Goal: Task Accomplishment & Management: Use online tool/utility

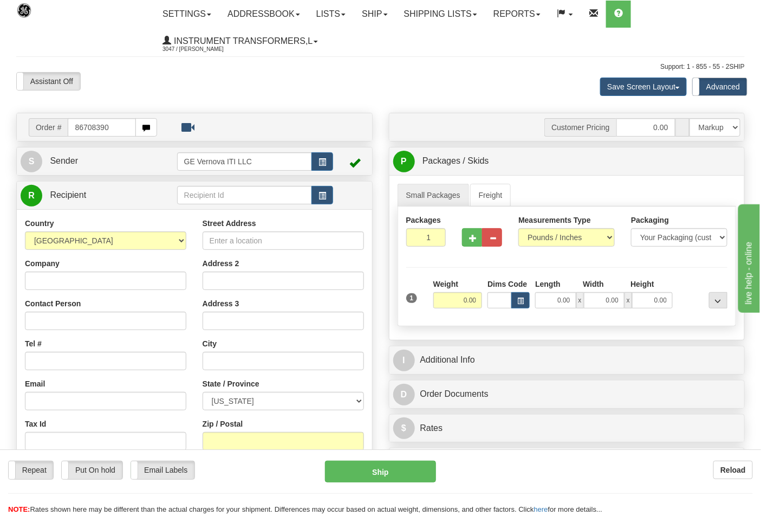
type input "86708390"
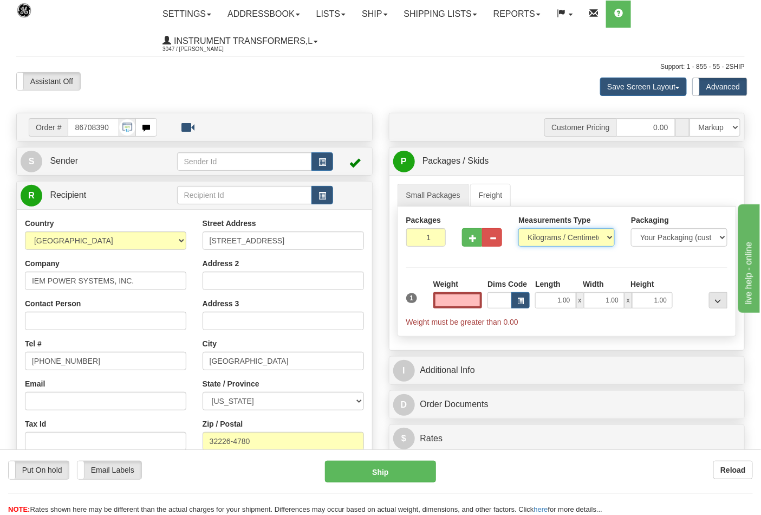
type input "0.00"
click at [592, 236] on select "Pounds / Inches Kilograms / Centimeters" at bounding box center [566, 237] width 96 height 18
select select "0"
click at [518, 229] on select "Pounds / Inches Kilograms / Centimeters" at bounding box center [566, 237] width 96 height 18
click at [450, 298] on input "0.00" at bounding box center [457, 300] width 49 height 16
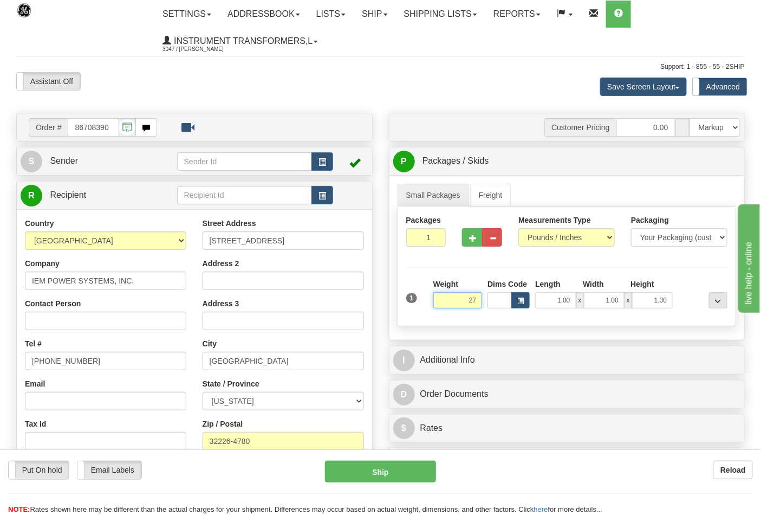
click button "Delete" at bounding box center [0, 0] width 0 height 0
type input "27.00"
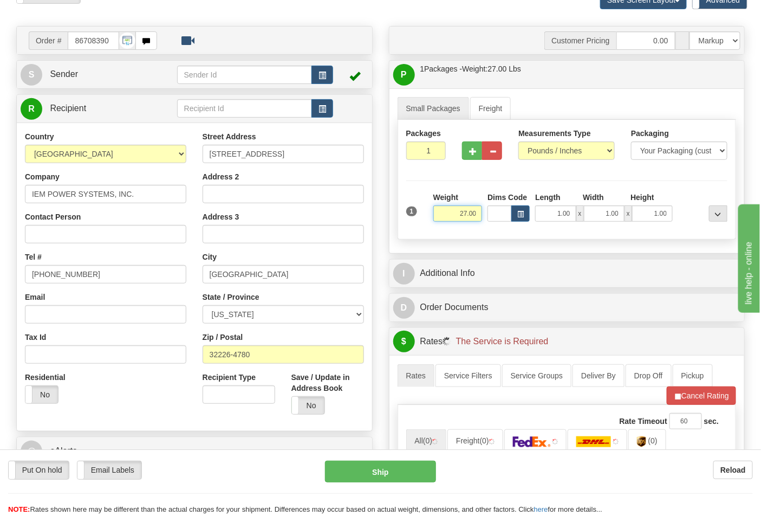
scroll to position [241, 0]
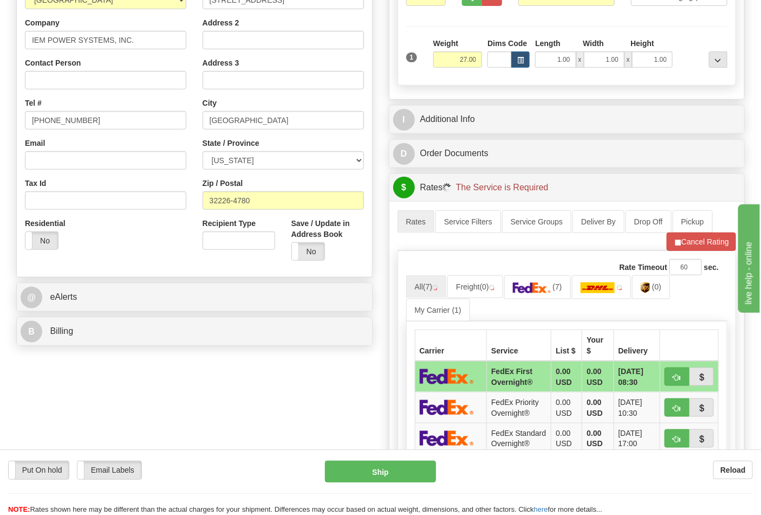
click at [299, 346] on div "B Billing Billing types cannot be changed when using Sendle. Freight Costs will…" at bounding box center [194, 331] width 356 height 29
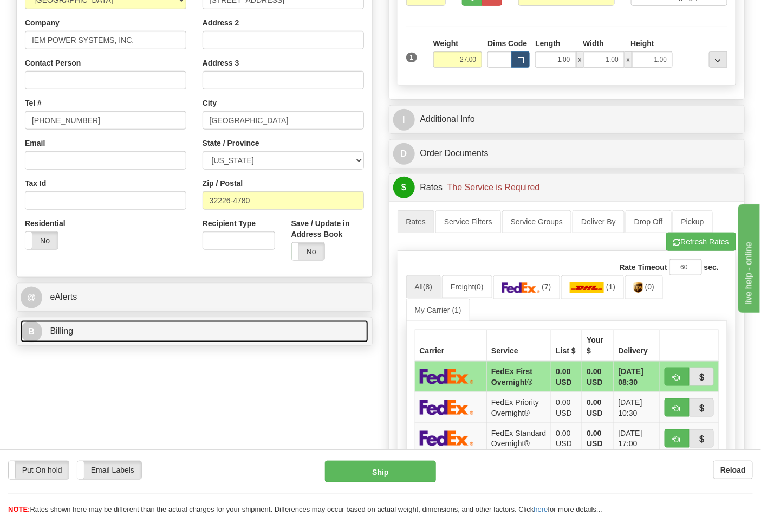
click at [313, 322] on link "B Billing" at bounding box center [195, 331] width 348 height 22
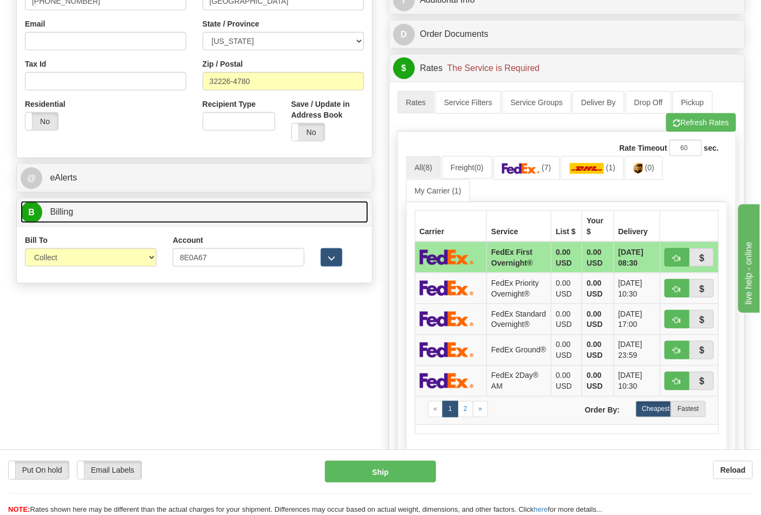
scroll to position [361, 0]
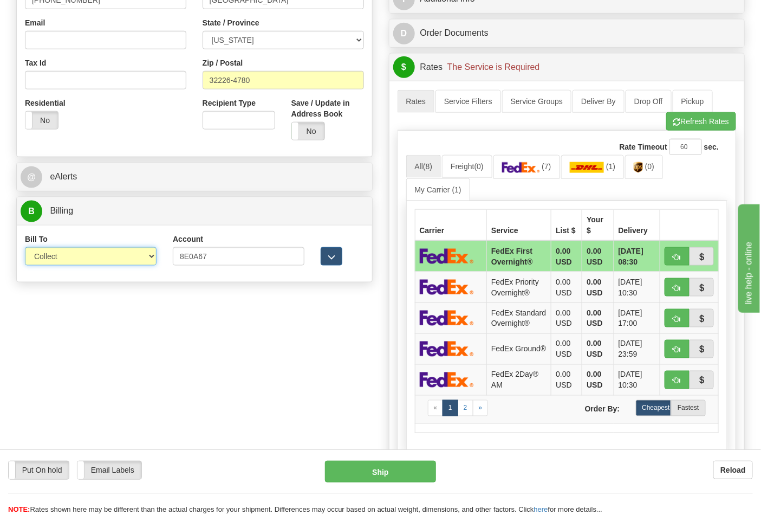
click at [150, 256] on select "Sender Recipient Third Party Collect" at bounding box center [91, 256] width 132 height 18
select select "2"
click at [25, 248] on select "Sender Recipient Third Party Collect" at bounding box center [91, 256] width 132 height 18
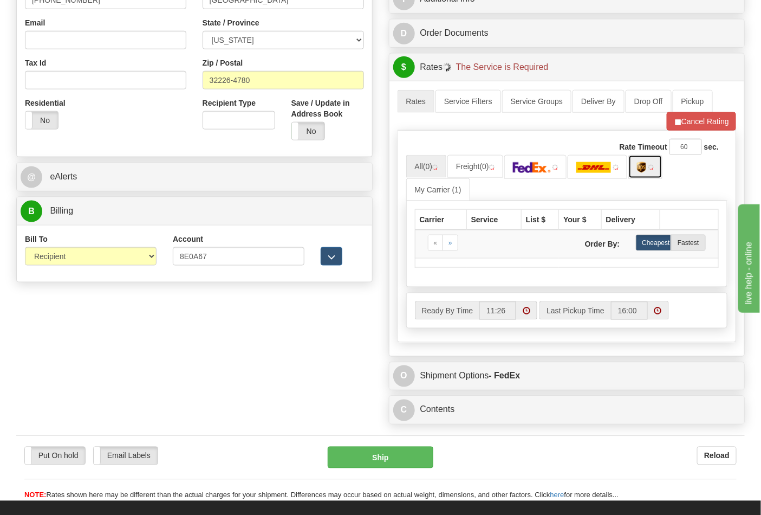
click at [653, 172] on link at bounding box center [645, 166] width 34 height 23
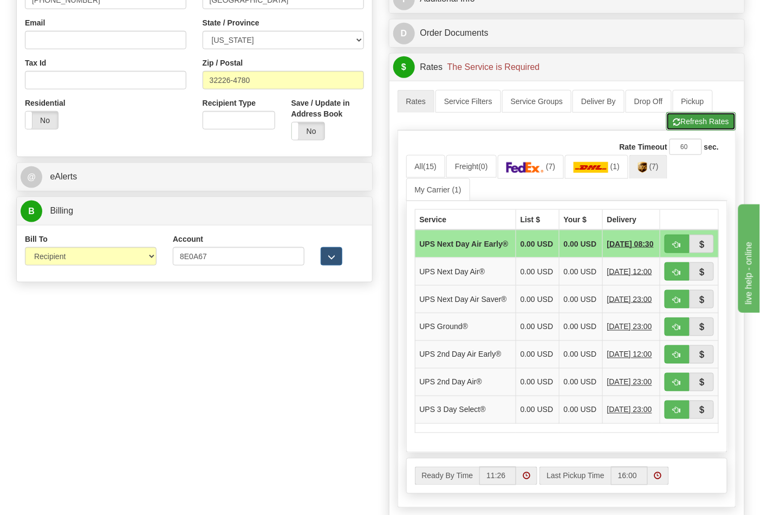
click at [683, 123] on button "Refresh Rates" at bounding box center [701, 121] width 70 height 18
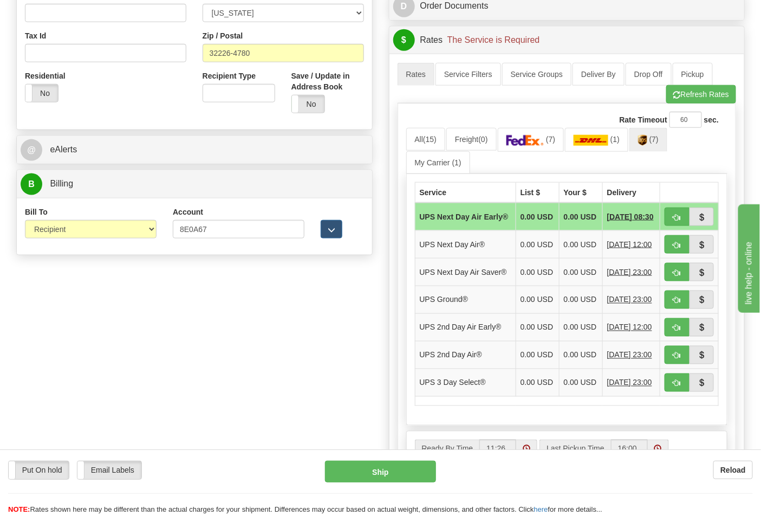
scroll to position [421, 0]
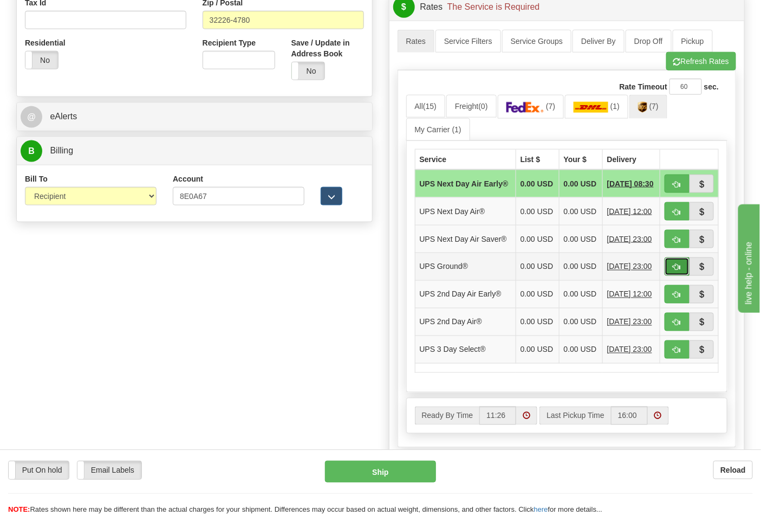
click at [688, 276] on button "button" at bounding box center [677, 266] width 25 height 18
type input "03"
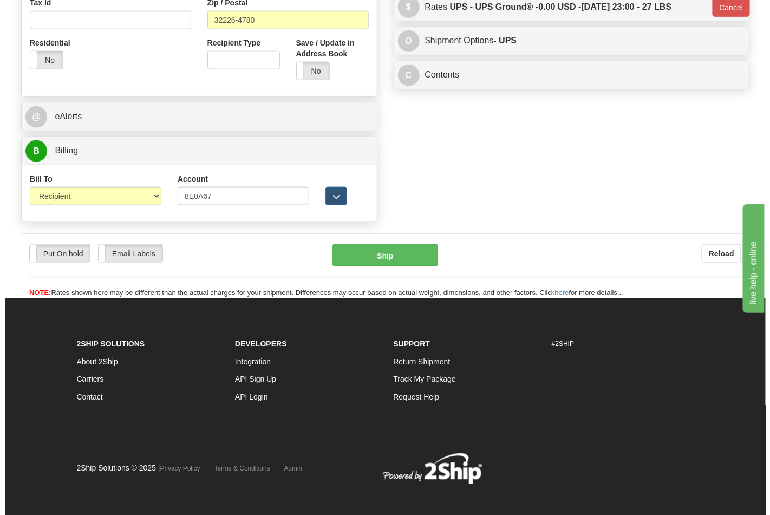
scroll to position [415, 0]
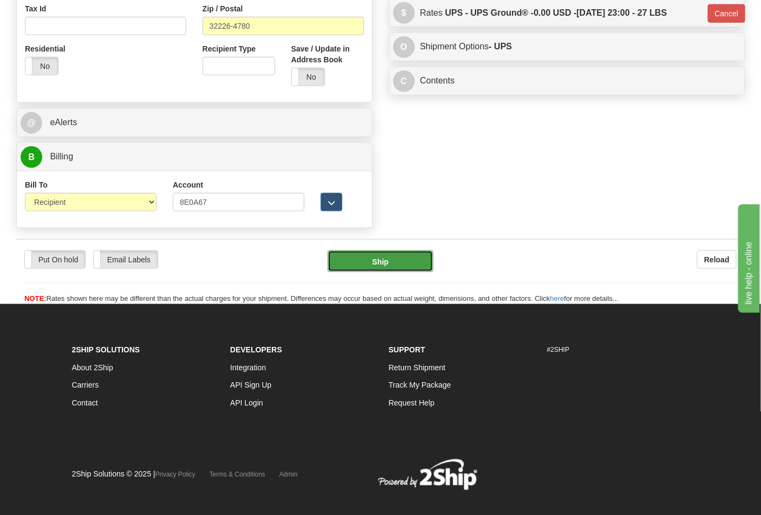
click at [384, 262] on button "Ship" at bounding box center [380, 261] width 105 height 22
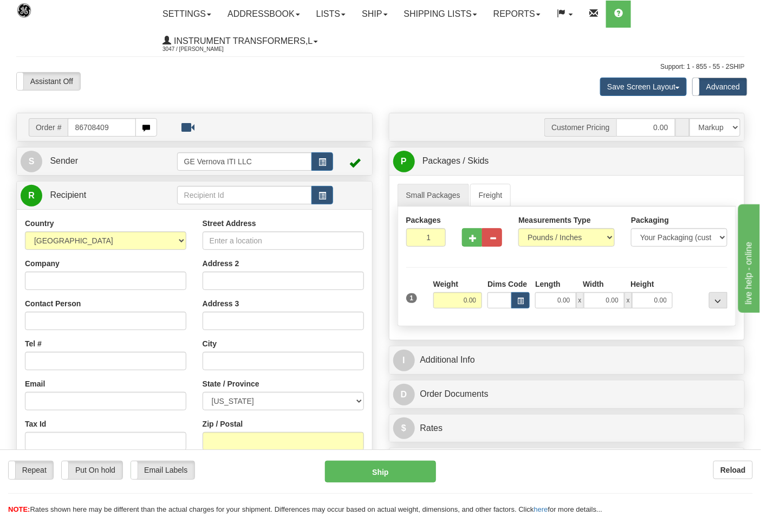
type input "86708409"
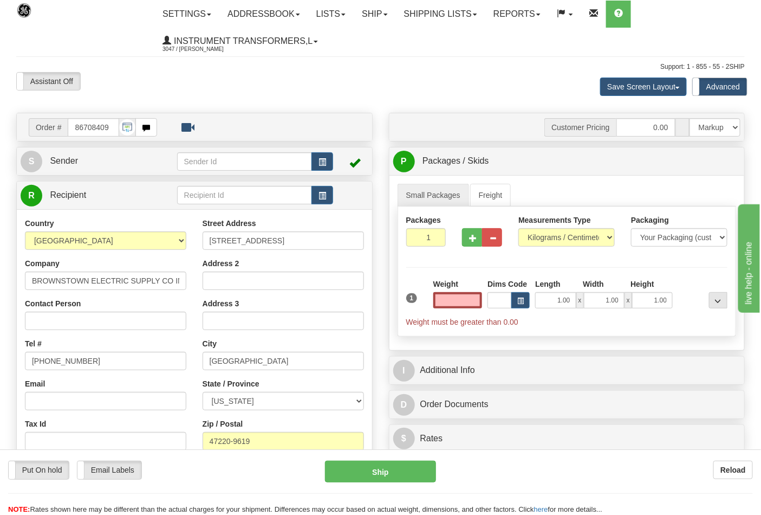
type input "0.00"
click at [561, 229] on div "Measurements Type Pounds / Inches Kilograms / Centimeters" at bounding box center [566, 231] width 96 height 32
click at [542, 237] on select "Pounds / Inches Kilograms / Centimeters" at bounding box center [566, 237] width 96 height 18
select select "0"
click at [518, 229] on select "Pounds / Inches Kilograms / Centimeters" at bounding box center [566, 237] width 96 height 18
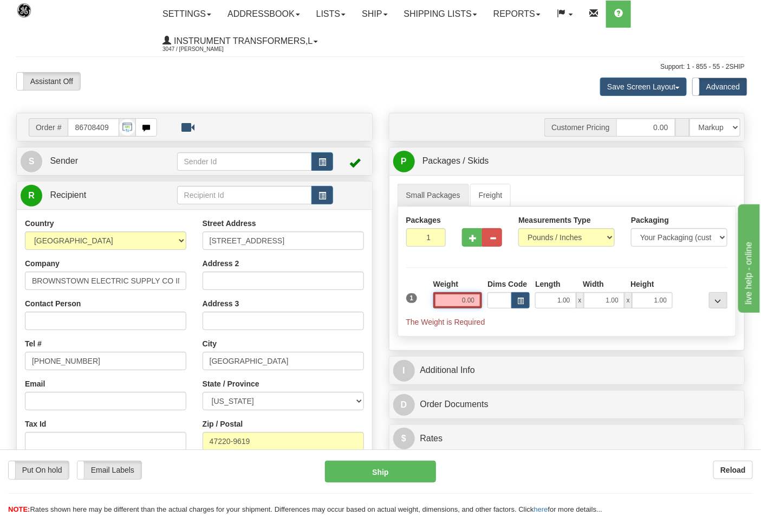
click at [457, 301] on input "0.00" at bounding box center [457, 300] width 49 height 16
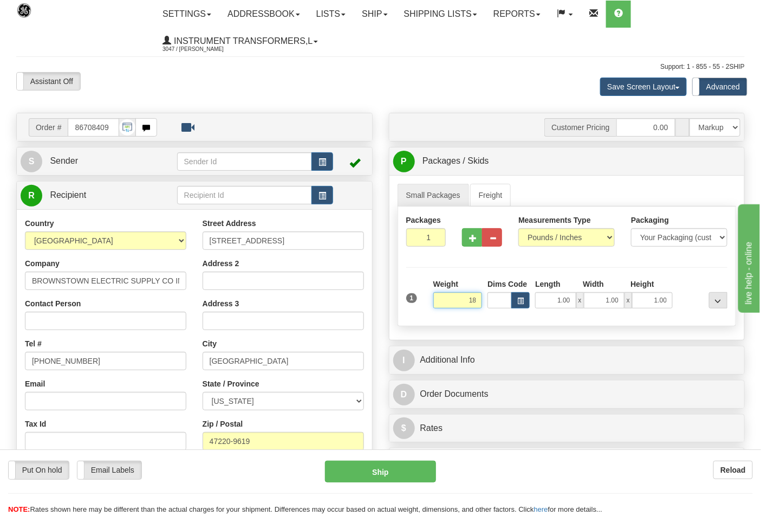
click button "Delete" at bounding box center [0, 0] width 0 height 0
type input "18.00"
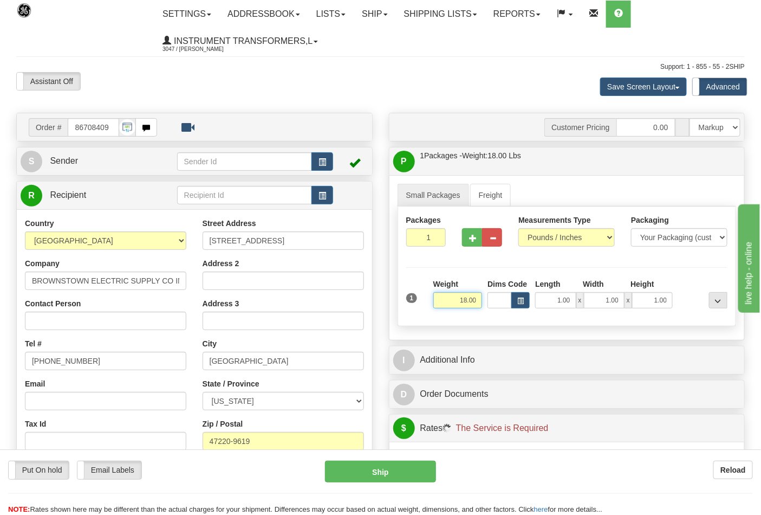
scroll to position [241, 0]
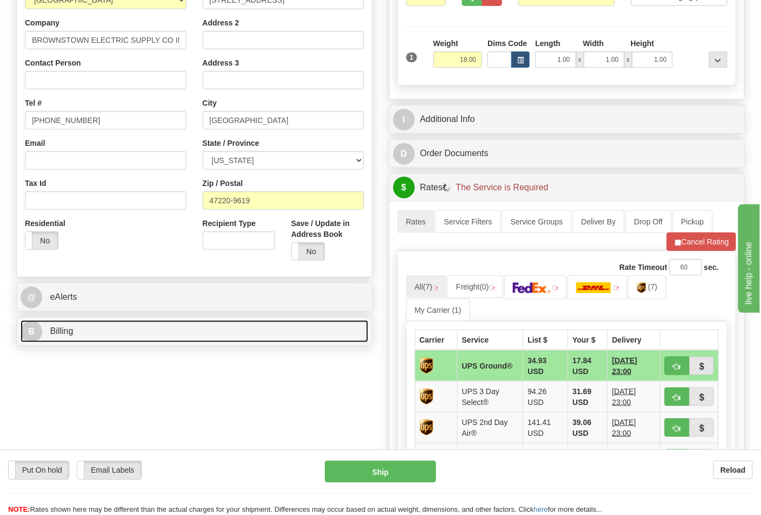
click at [202, 342] on link "B Billing" at bounding box center [195, 331] width 348 height 22
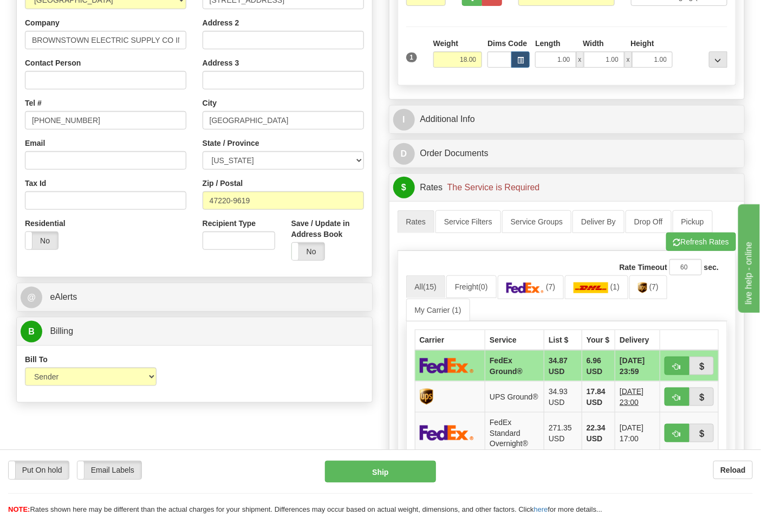
click at [540, 275] on div "Rate Timeout 60 sec." at bounding box center [567, 267] width 322 height 16
click at [541, 286] on img at bounding box center [526, 287] width 38 height 11
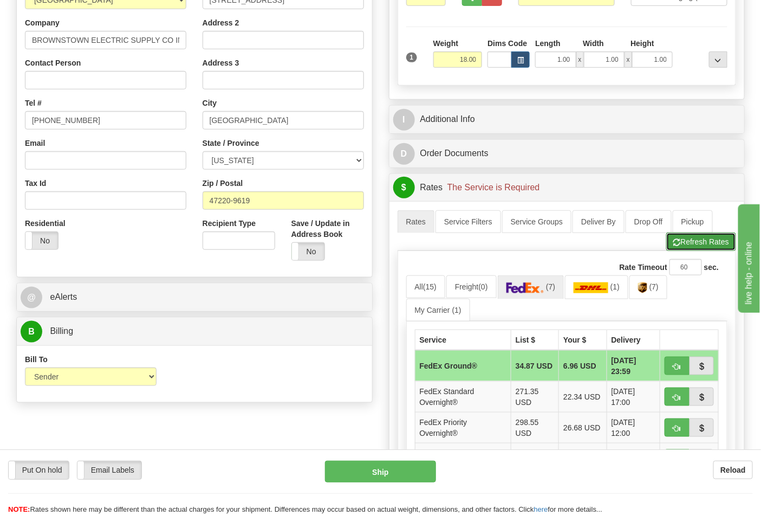
click at [673, 246] on span "button" at bounding box center [677, 242] width 8 height 7
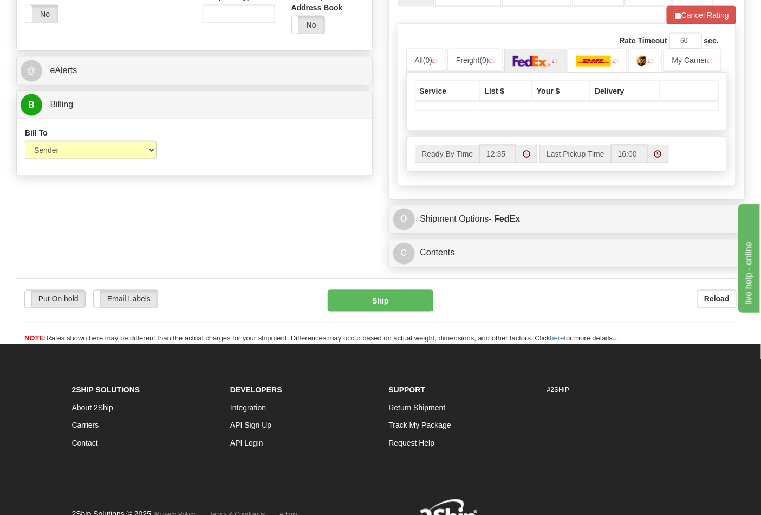
scroll to position [481, 0]
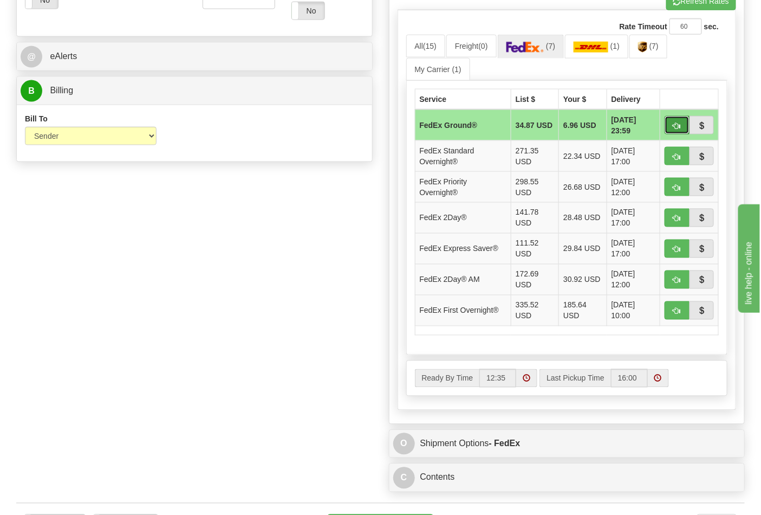
click at [675, 126] on span "button" at bounding box center [677, 125] width 8 height 7
type input "92"
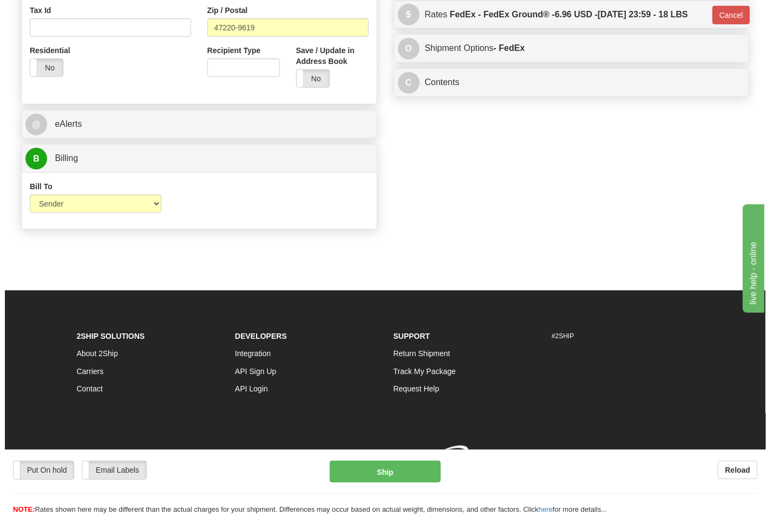
scroll to position [431, 0]
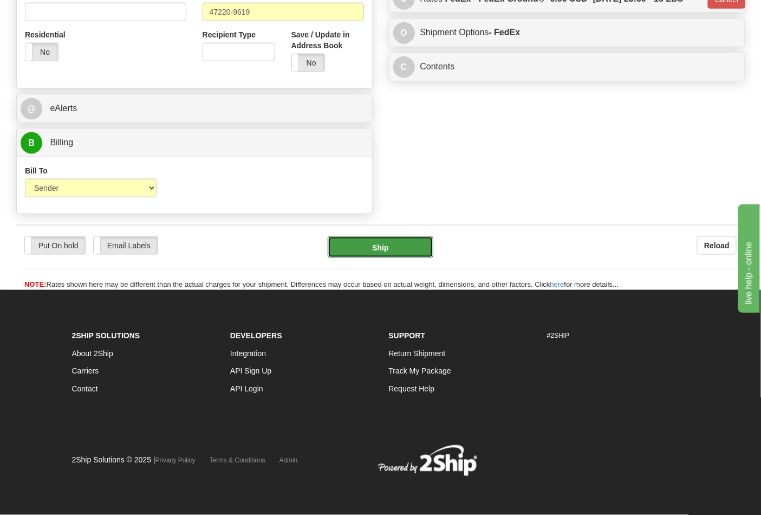
click at [424, 246] on button "Ship" at bounding box center [380, 247] width 105 height 22
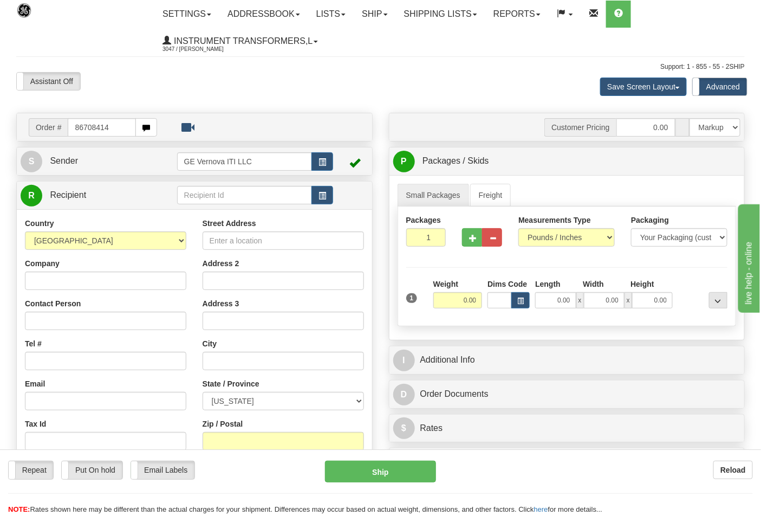
type input "86708414"
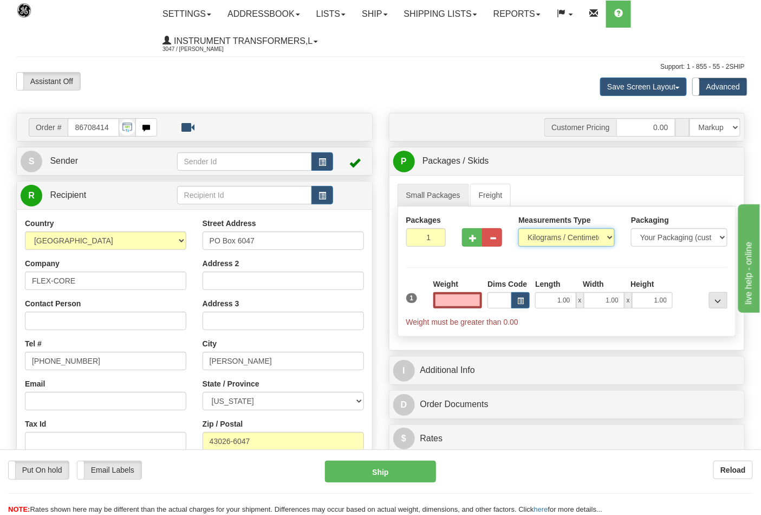
type input "0.00"
click at [537, 238] on select "Pounds / Inches Kilograms / Centimeters" at bounding box center [566, 237] width 96 height 18
select select "0"
click at [518, 229] on select "Pounds / Inches Kilograms / Centimeters" at bounding box center [566, 237] width 96 height 18
click at [462, 300] on input "0.00" at bounding box center [457, 300] width 49 height 16
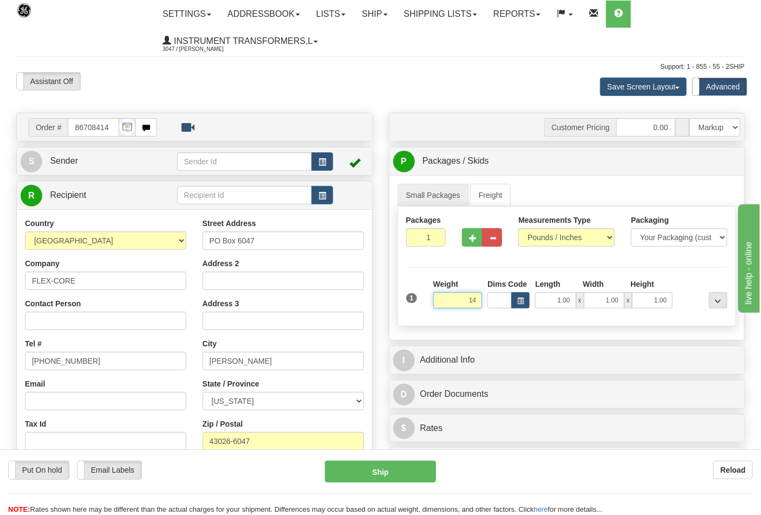
click button "Delete" at bounding box center [0, 0] width 0 height 0
type input "14.00"
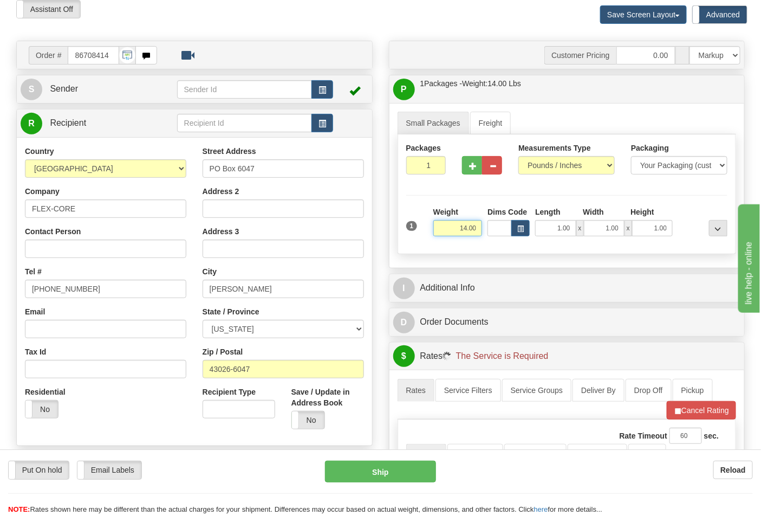
scroll to position [301, 0]
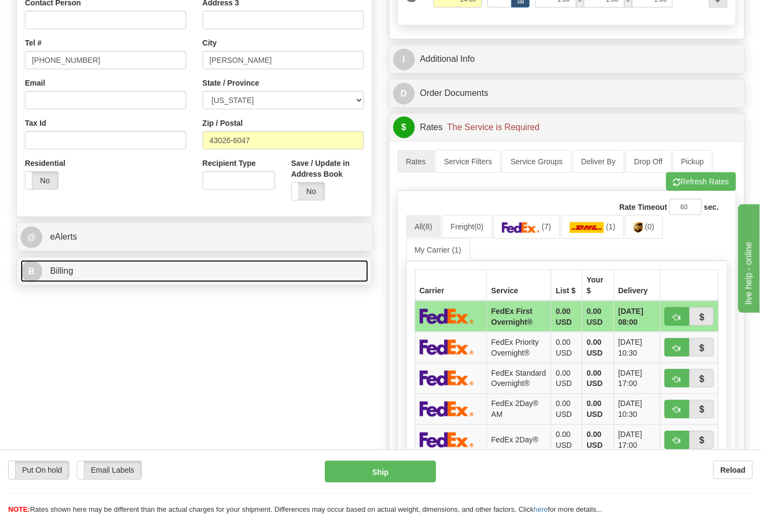
click at [63, 268] on span "Billing" at bounding box center [61, 270] width 23 height 9
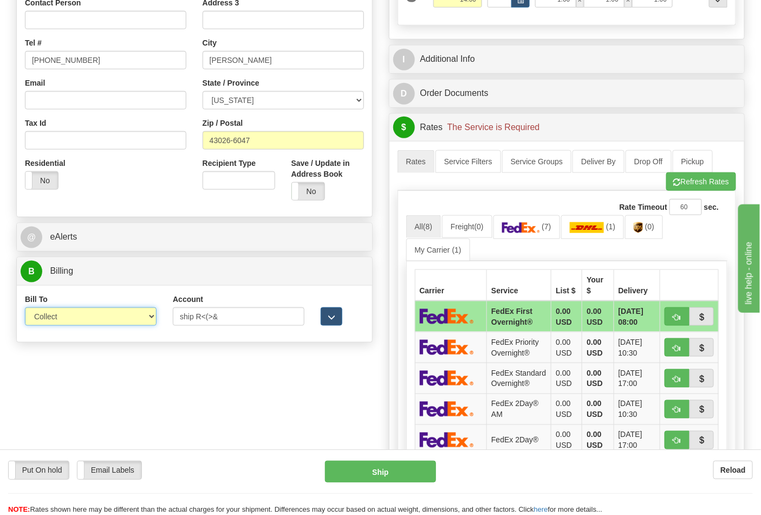
click at [72, 320] on select "Sender Recipient Third Party Collect" at bounding box center [91, 316] width 132 height 18
select select "2"
click at [25, 308] on select "Sender Recipient Third Party Collect" at bounding box center [91, 316] width 132 height 18
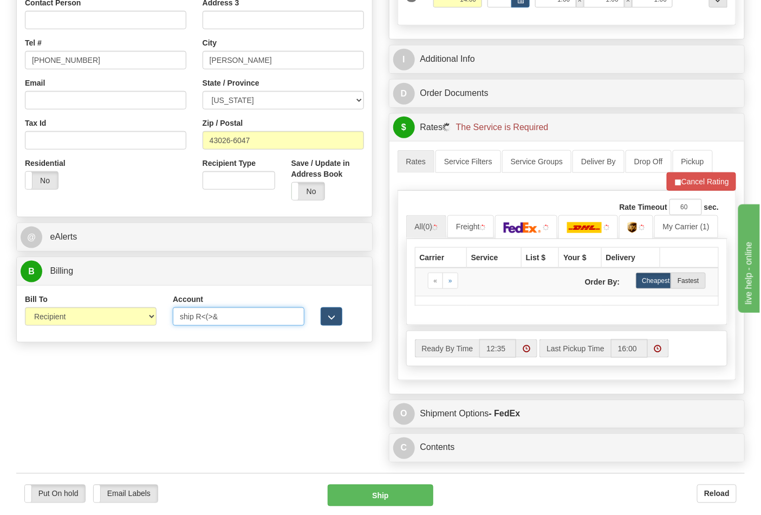
drag, startPoint x: 172, startPoint y: 314, endPoint x: 152, endPoint y: 282, distance: 37.7
click at [151, 317] on div "Bill To Sender Recipient Third Party Collect Account ship R<(>& 3rd Party Accou…" at bounding box center [194, 314] width 355 height 40
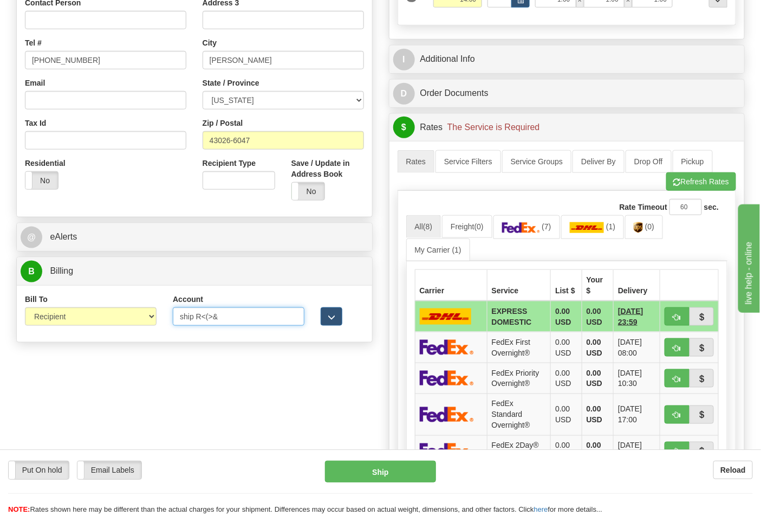
paste input "473367"
type input "473367"
click at [640, 226] on img at bounding box center [638, 227] width 9 height 11
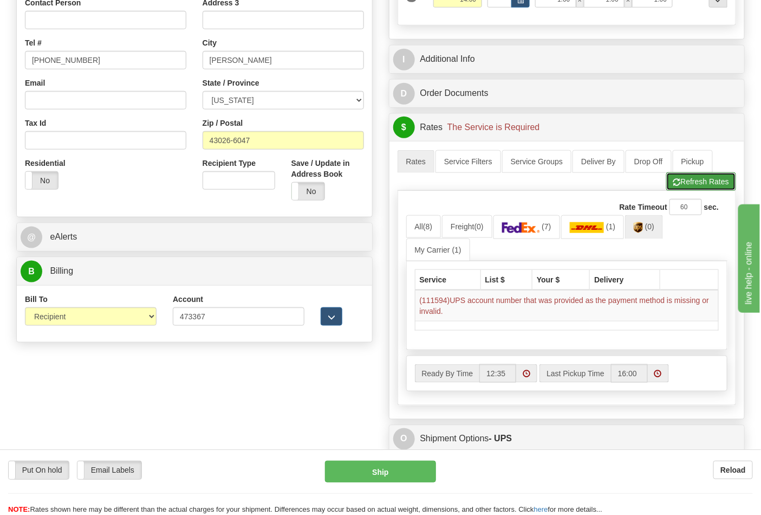
click at [679, 183] on button "Refresh Rates" at bounding box center [701, 181] width 70 height 18
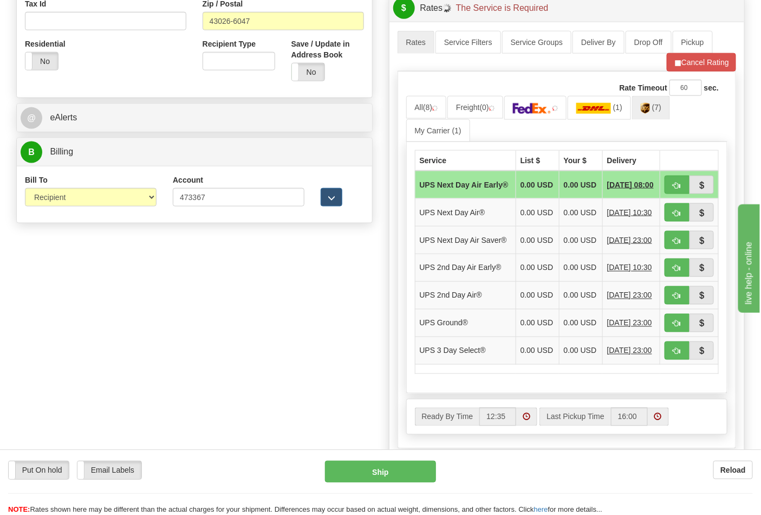
scroll to position [421, 0]
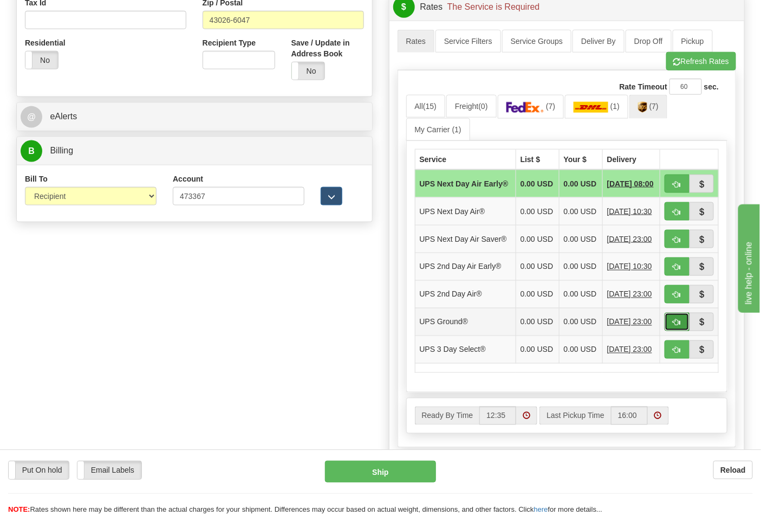
click at [676, 326] on span "button" at bounding box center [677, 322] width 8 height 7
type input "03"
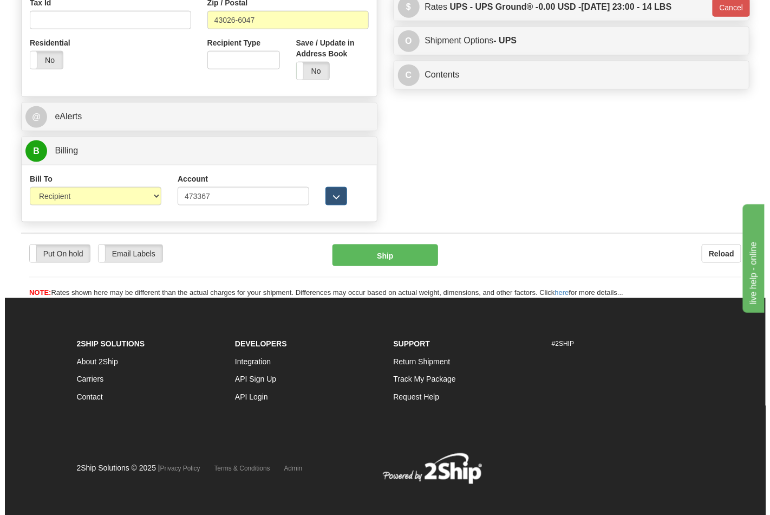
scroll to position [415, 0]
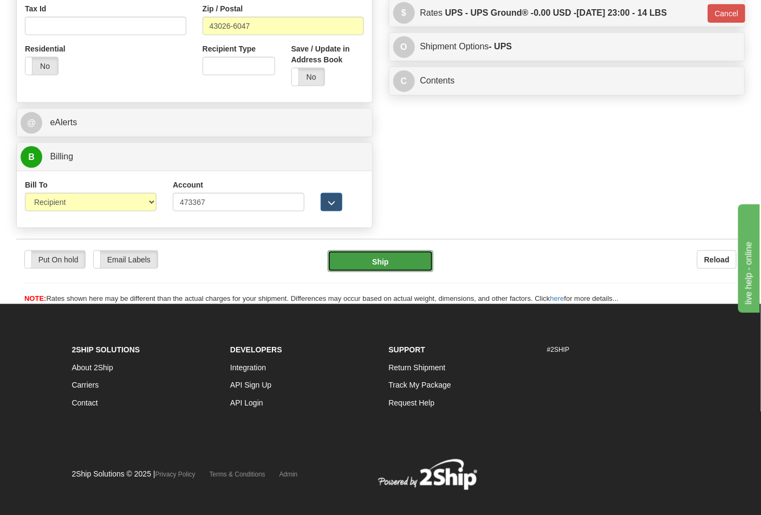
click at [404, 252] on button "Ship" at bounding box center [380, 261] width 105 height 22
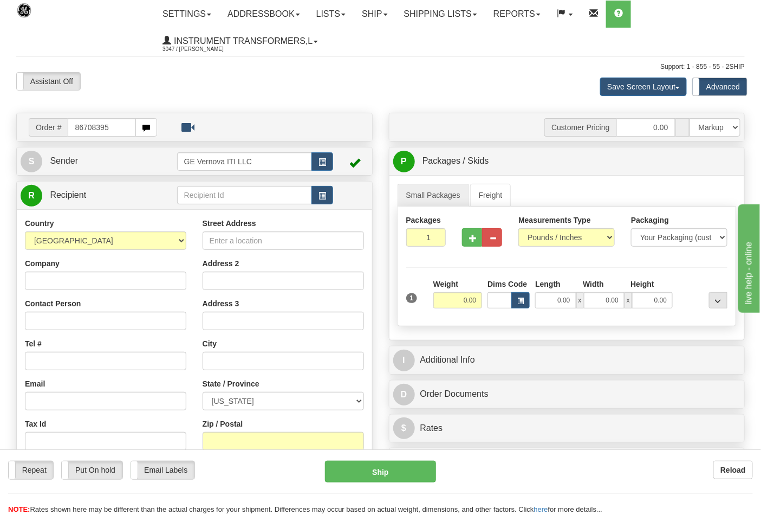
type input "86708395"
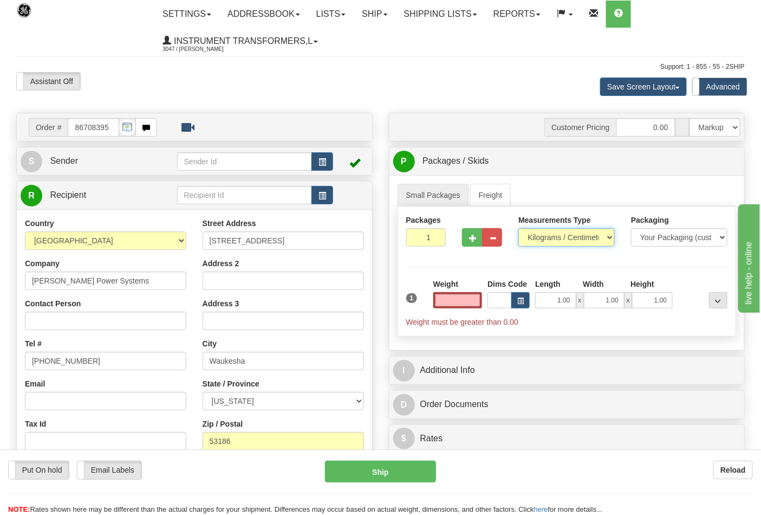
type input "0.00"
click at [567, 231] on select "Pounds / Inches Kilograms / Centimeters" at bounding box center [566, 237] width 96 height 18
select select "0"
click at [518, 229] on select "Pounds / Inches Kilograms / Centimeters" at bounding box center [566, 237] width 96 height 18
click at [472, 241] on span "button" at bounding box center [473, 238] width 8 height 7
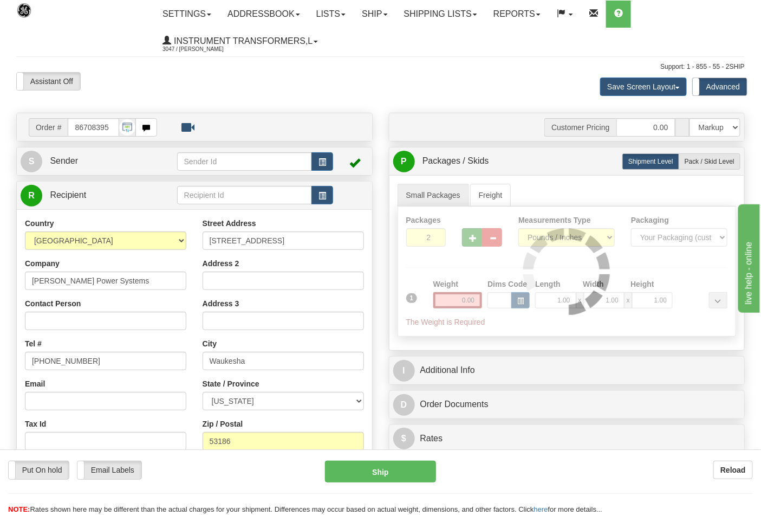
click at [472, 241] on div at bounding box center [567, 270] width 338 height 129
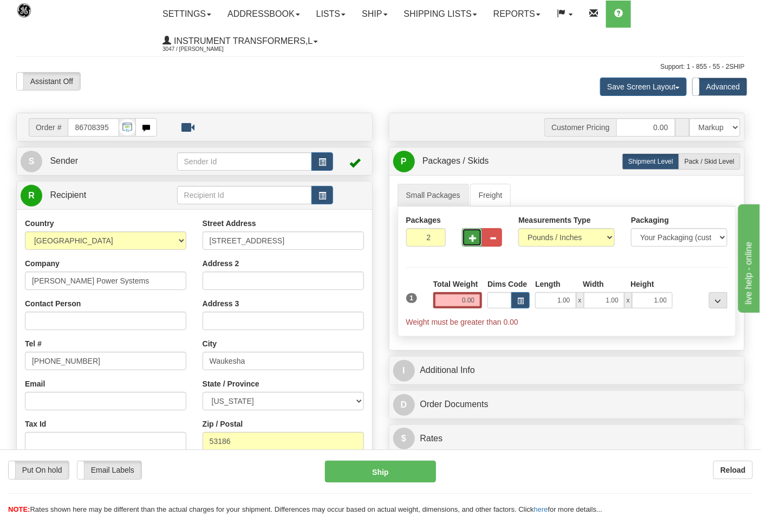
click at [472, 241] on span "button" at bounding box center [473, 238] width 8 height 7
click at [498, 238] on button "button" at bounding box center [492, 237] width 20 height 18
type input "3"
click at [456, 303] on input "0.00" at bounding box center [457, 300] width 49 height 16
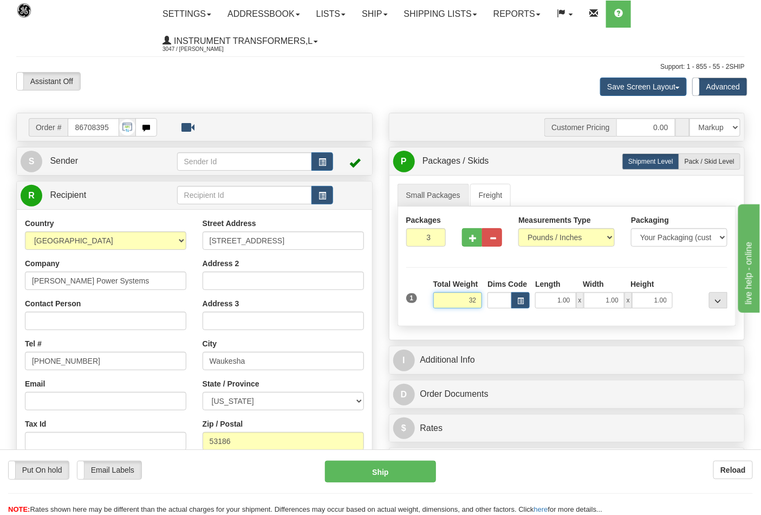
click button "Delete" at bounding box center [0, 0] width 0 height 0
type input "32.00"
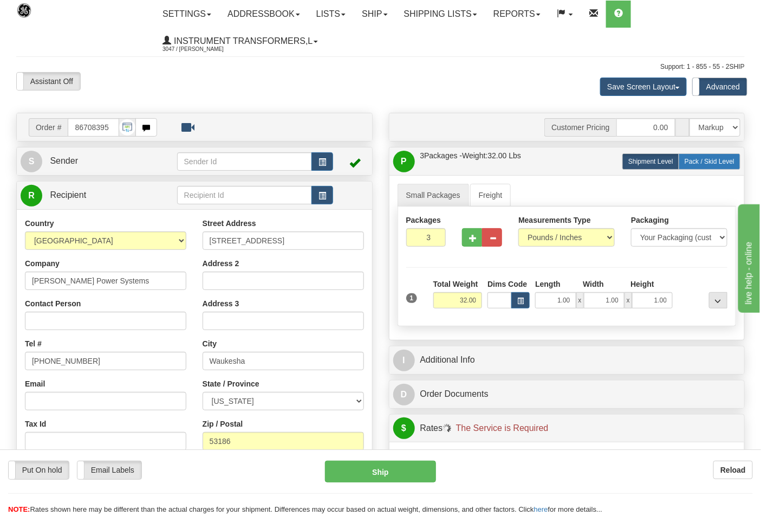
click at [699, 164] on span "Pack / Skid Level" at bounding box center [710, 162] width 50 height 8
radio input "true"
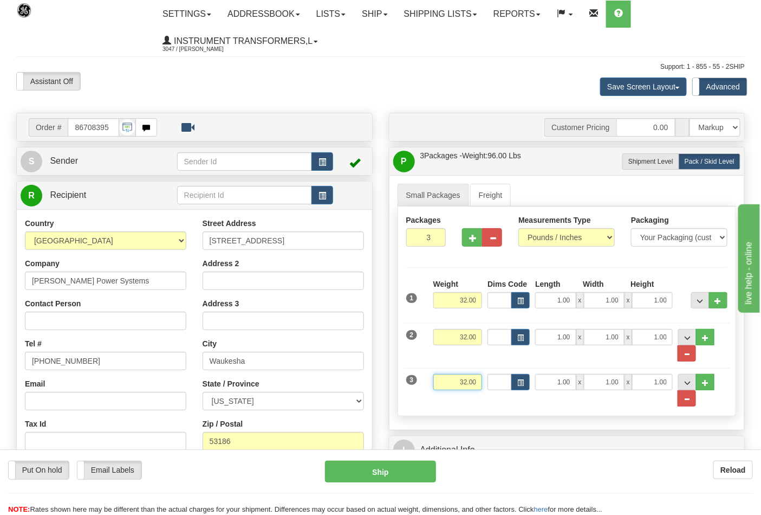
drag, startPoint x: 452, startPoint y: 382, endPoint x: 479, endPoint y: 382, distance: 27.1
click at [479, 382] on input "32.00" at bounding box center [457, 382] width 49 height 16
click button "Delete" at bounding box center [0, 0] width 0 height 0
type input "22.00"
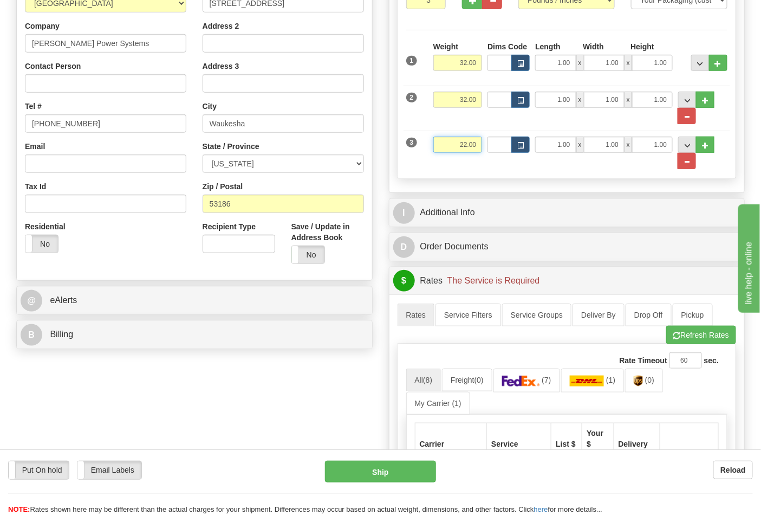
scroll to position [241, 0]
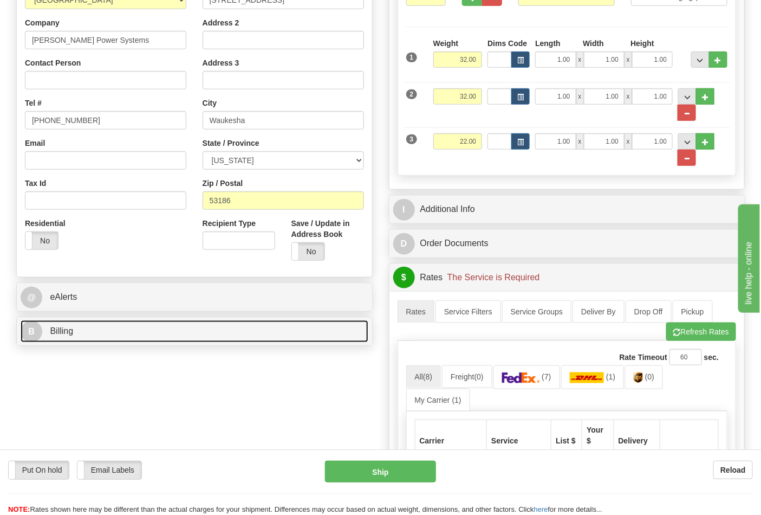
click at [306, 336] on link "B Billing" at bounding box center [195, 331] width 348 height 22
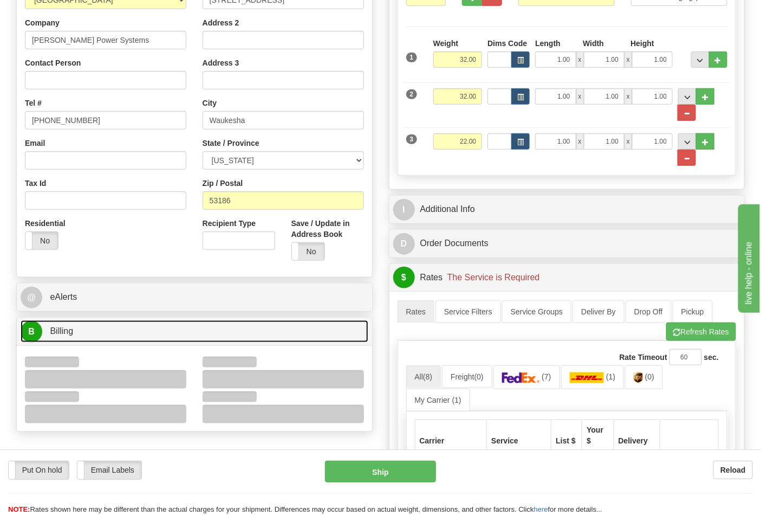
scroll to position [421, 0]
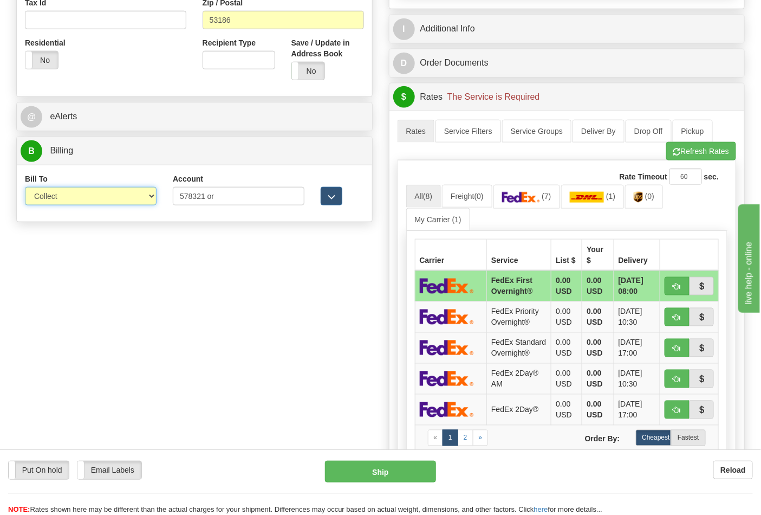
click at [134, 198] on select "Sender Recipient Third Party Collect" at bounding box center [91, 196] width 132 height 18
select select "2"
click at [25, 188] on select "Sender Recipient Third Party Collect" at bounding box center [91, 196] width 132 height 18
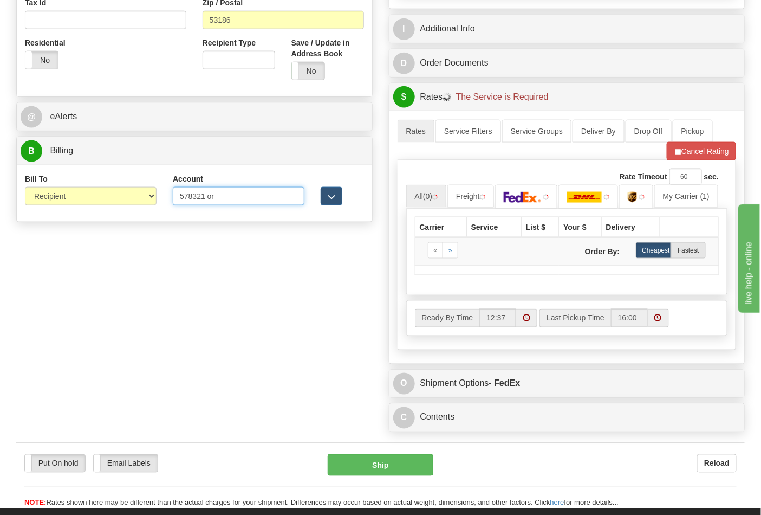
click at [221, 197] on input "578321 or" at bounding box center [239, 196] width 132 height 18
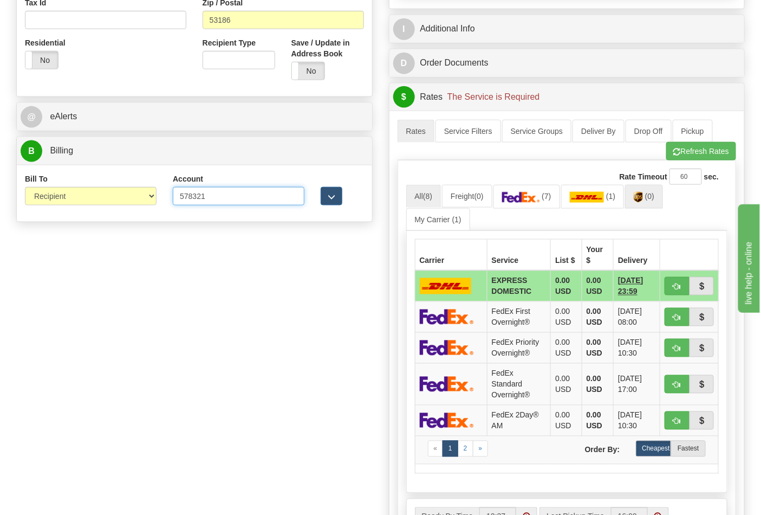
type input "578321"
click at [645, 192] on link "(0)" at bounding box center [644, 196] width 38 height 23
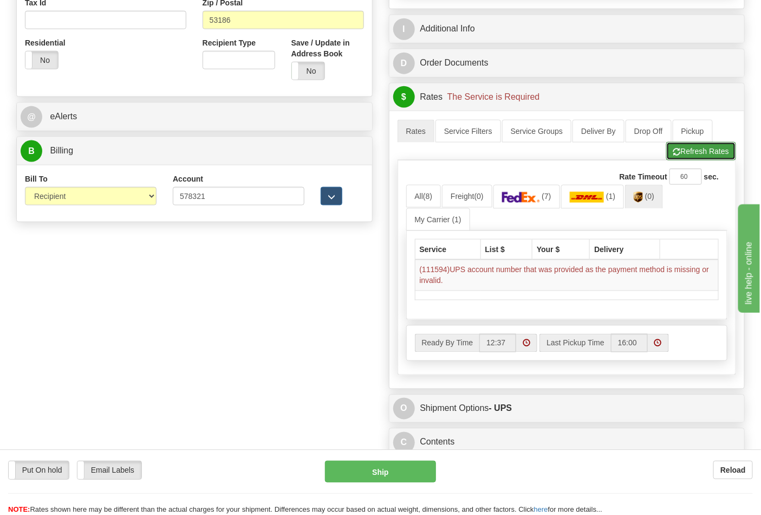
click at [692, 153] on button "Refresh Rates" at bounding box center [701, 151] width 70 height 18
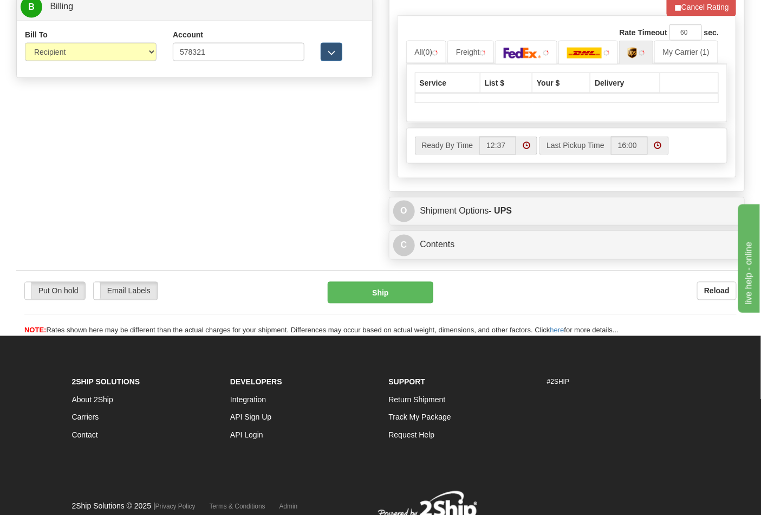
scroll to position [602, 0]
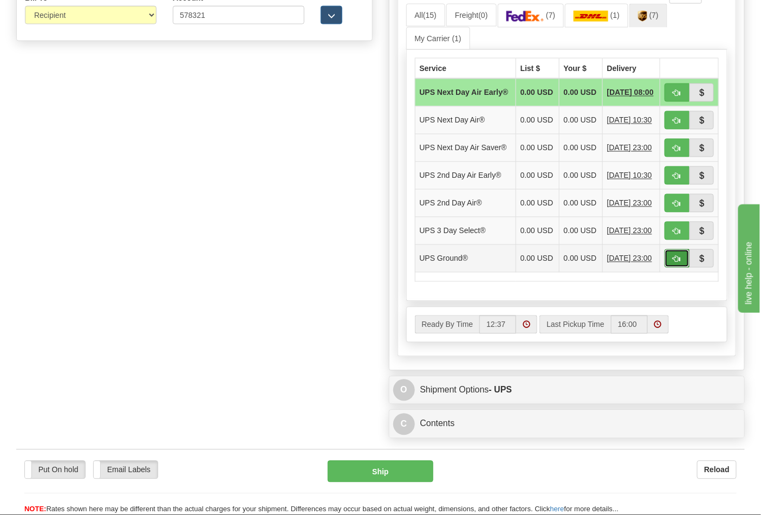
click at [670, 268] on button "button" at bounding box center [677, 258] width 25 height 18
type input "03"
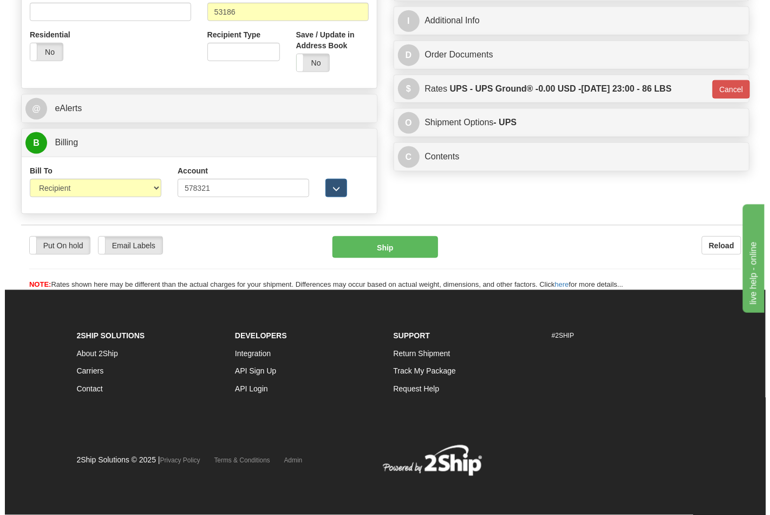
scroll to position [431, 0]
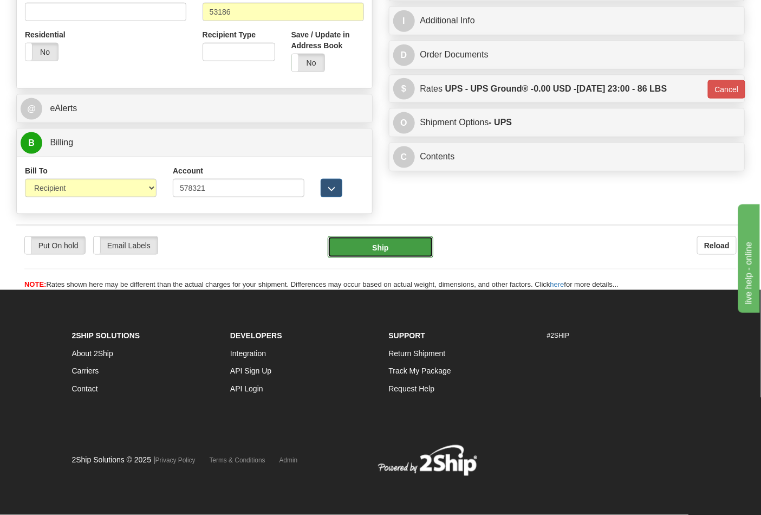
click at [401, 244] on button "Ship" at bounding box center [380, 247] width 105 height 22
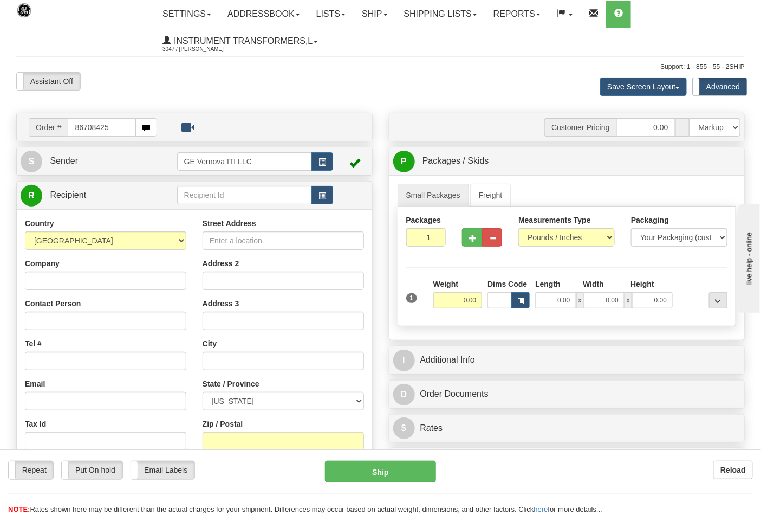
type input "86708425"
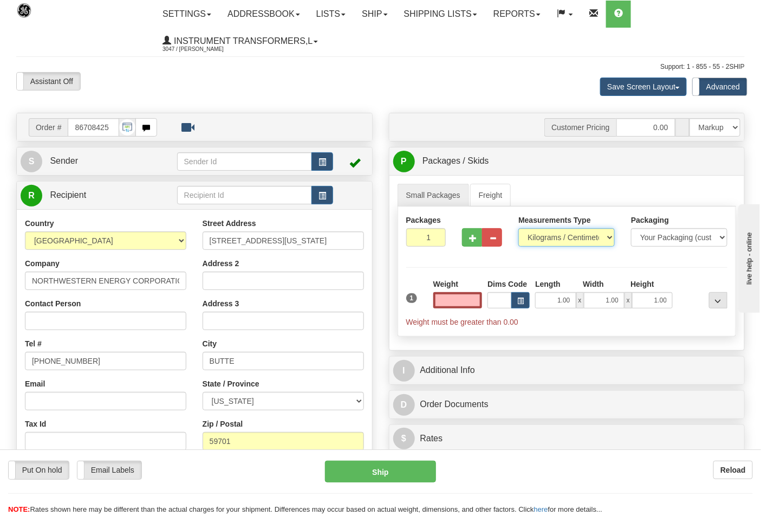
type input "0.00"
click at [608, 240] on select "Pounds / Inches Kilograms / Centimeters" at bounding box center [566, 237] width 96 height 18
select select "0"
click at [518, 229] on select "Pounds / Inches Kilograms / Centimeters" at bounding box center [566, 237] width 96 height 18
click at [450, 302] on input "0.00" at bounding box center [457, 300] width 49 height 16
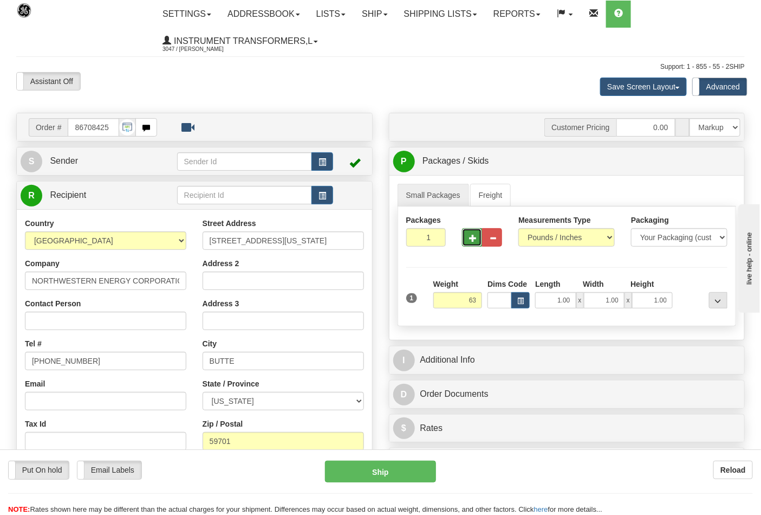
type input "63.00"
click at [473, 243] on button "button" at bounding box center [472, 237] width 20 height 18
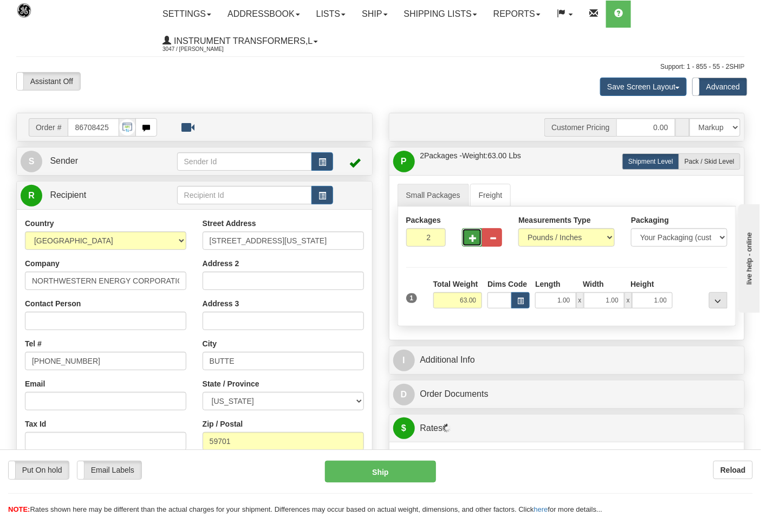
click at [473, 243] on button "button" at bounding box center [472, 237] width 20 height 18
type input "3"
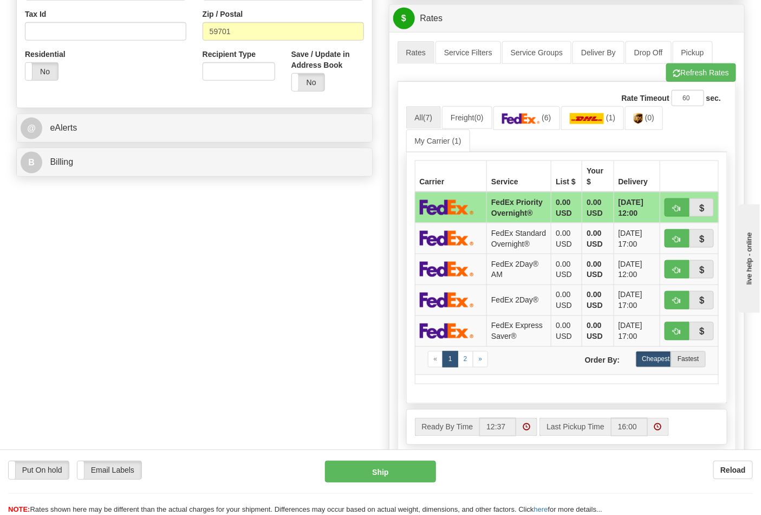
scroll to position [421, 0]
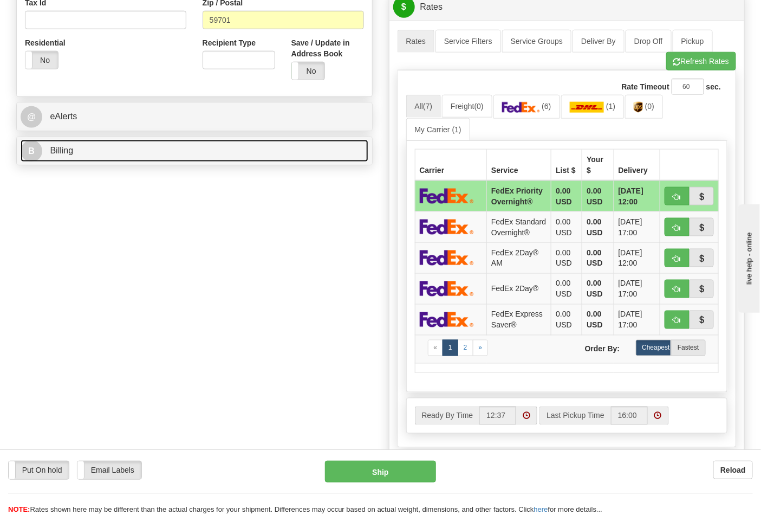
click at [347, 149] on link "B Billing" at bounding box center [195, 151] width 348 height 22
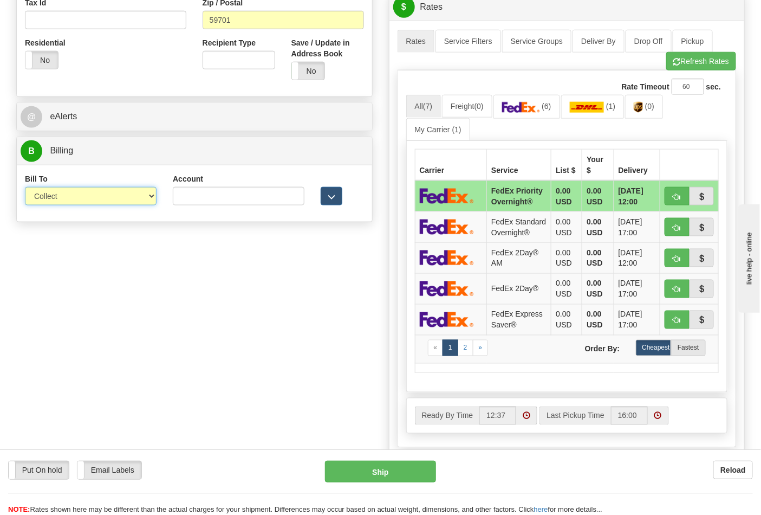
click at [118, 193] on select "Sender Recipient Third Party Collect" at bounding box center [91, 196] width 132 height 18
select select "2"
click at [25, 188] on select "Sender Recipient Third Party Collect" at bounding box center [91, 196] width 132 height 18
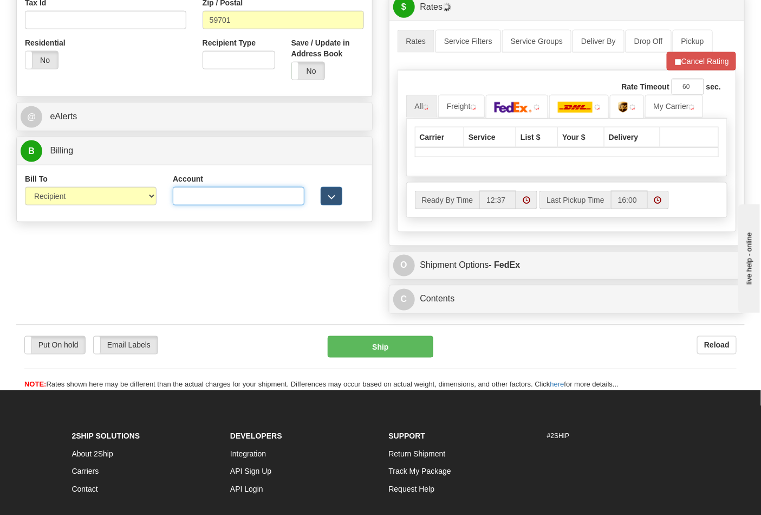
click at [178, 199] on input "Account" at bounding box center [239, 196] width 132 height 18
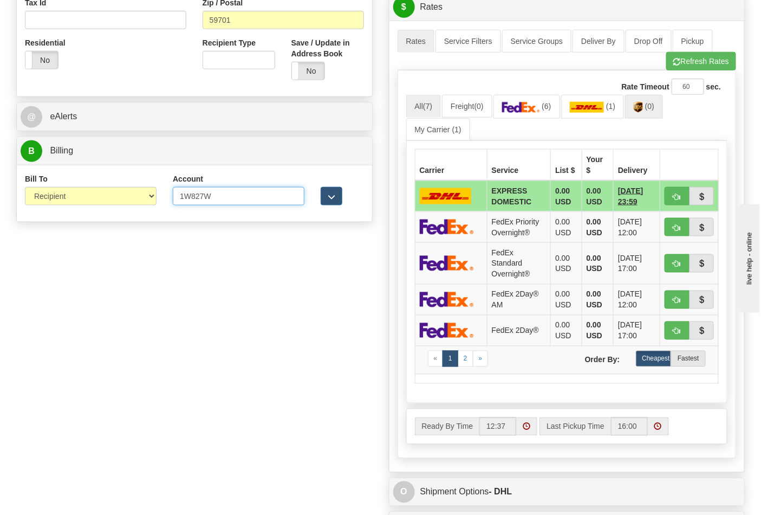
type input "1W827W"
click at [653, 115] on link "(0)" at bounding box center [644, 106] width 38 height 23
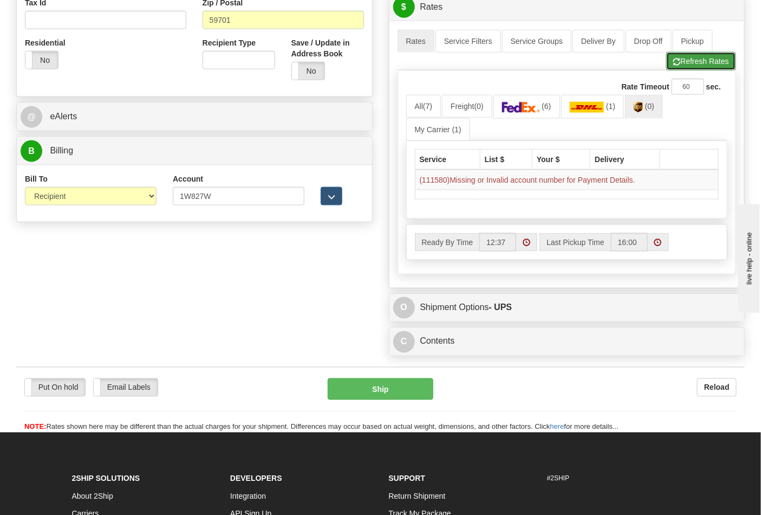
click at [683, 63] on button "Refresh Rates" at bounding box center [701, 61] width 70 height 18
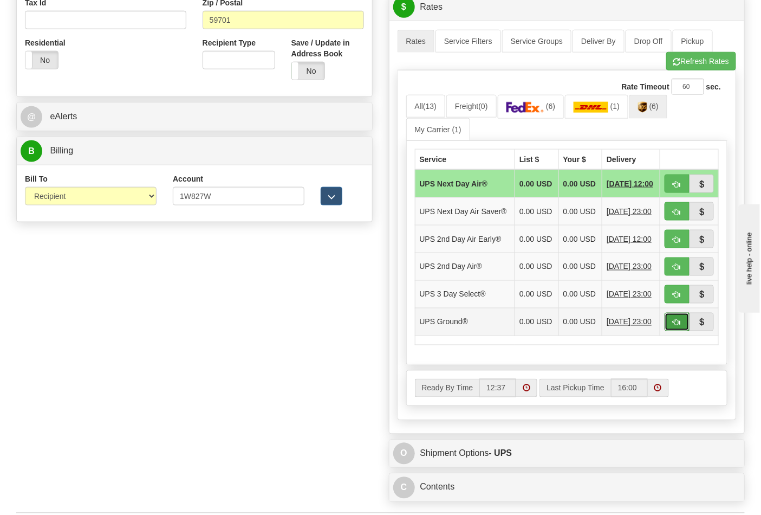
click at [683, 331] on button "button" at bounding box center [677, 322] width 25 height 18
type input "03"
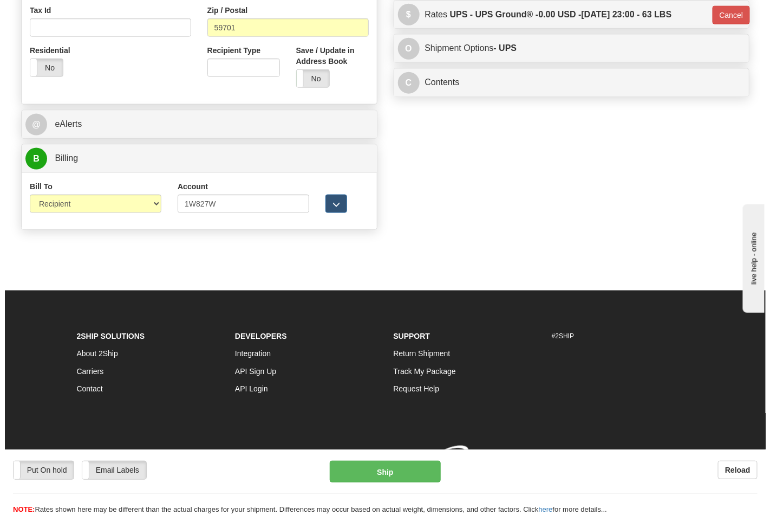
scroll to position [415, 0]
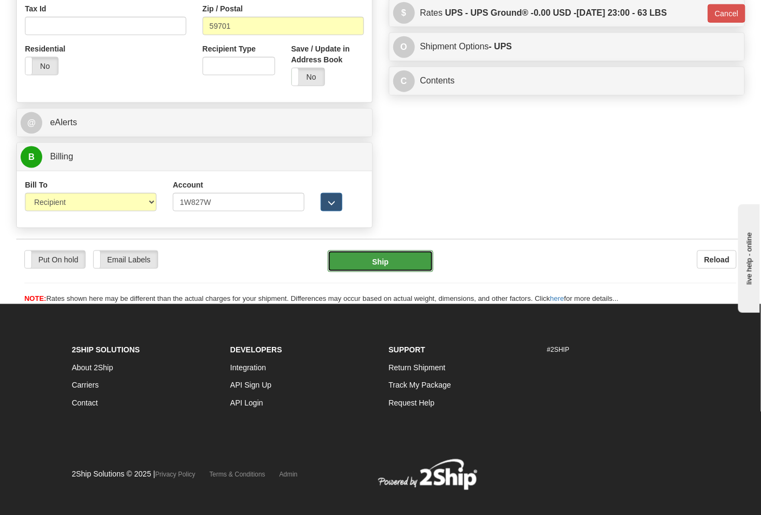
click at [385, 269] on button "Ship" at bounding box center [380, 261] width 105 height 22
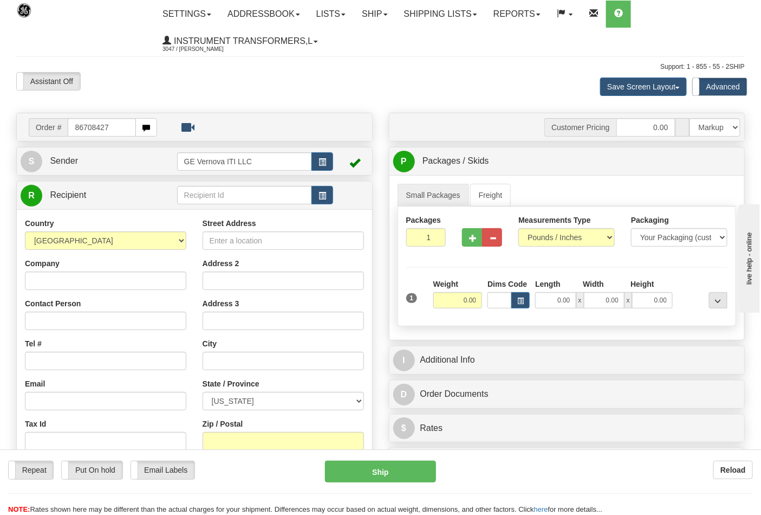
type input "86708427"
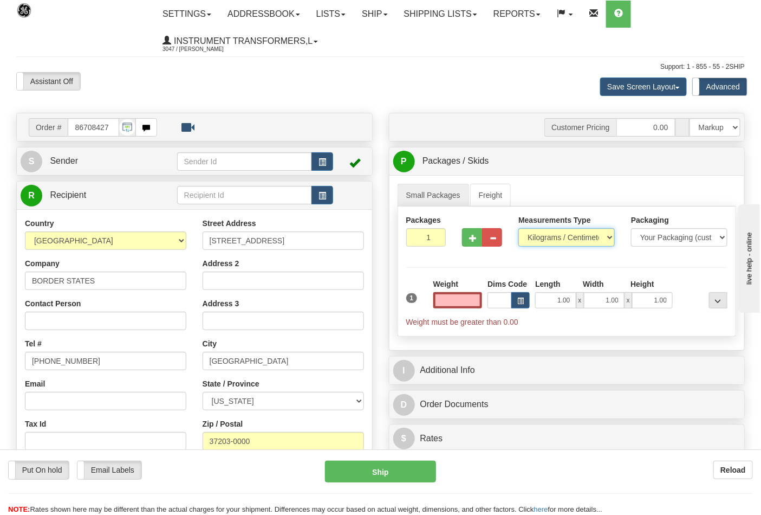
type input "0.00"
click at [576, 237] on select "Pounds / Inches Kilograms / Centimeters" at bounding box center [566, 237] width 96 height 18
select select "0"
click at [518, 229] on select "Pounds / Inches Kilograms / Centimeters" at bounding box center [566, 237] width 96 height 18
click at [476, 241] on span "button" at bounding box center [473, 238] width 8 height 7
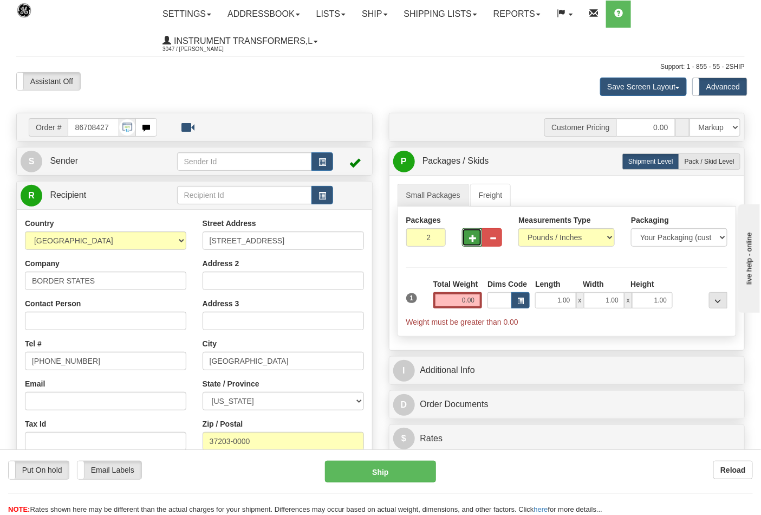
click at [476, 240] on span "button" at bounding box center [473, 238] width 8 height 7
type input "3"
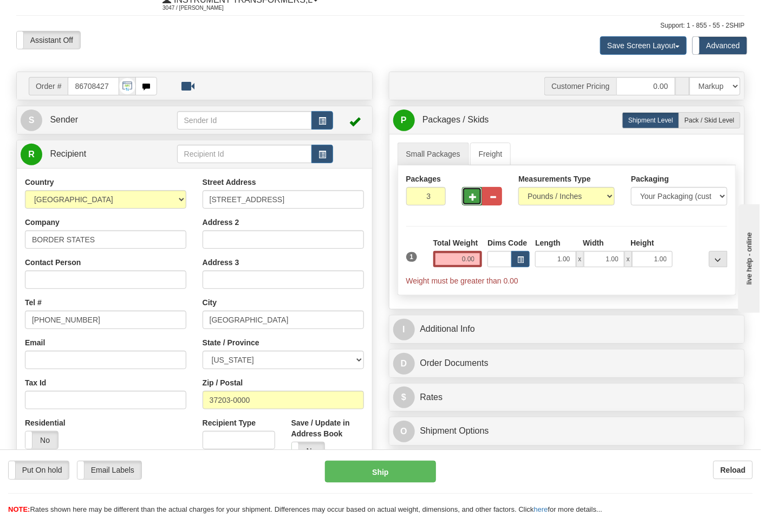
scroll to position [60, 0]
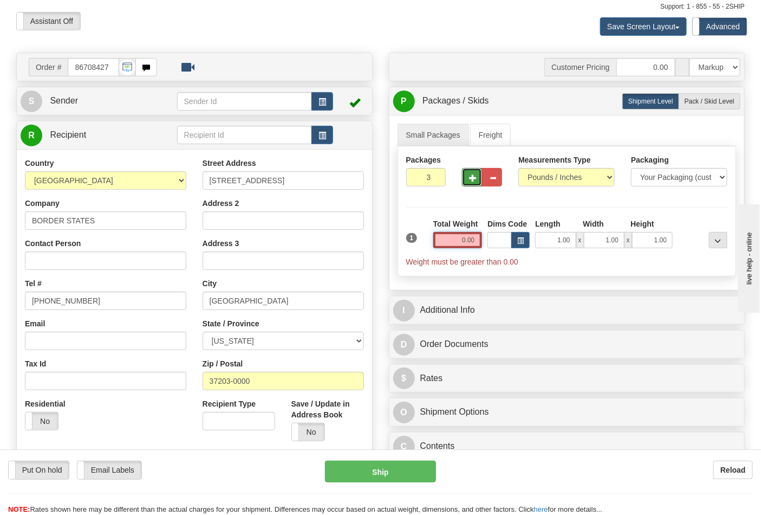
click at [462, 235] on input "0.00" at bounding box center [457, 240] width 49 height 16
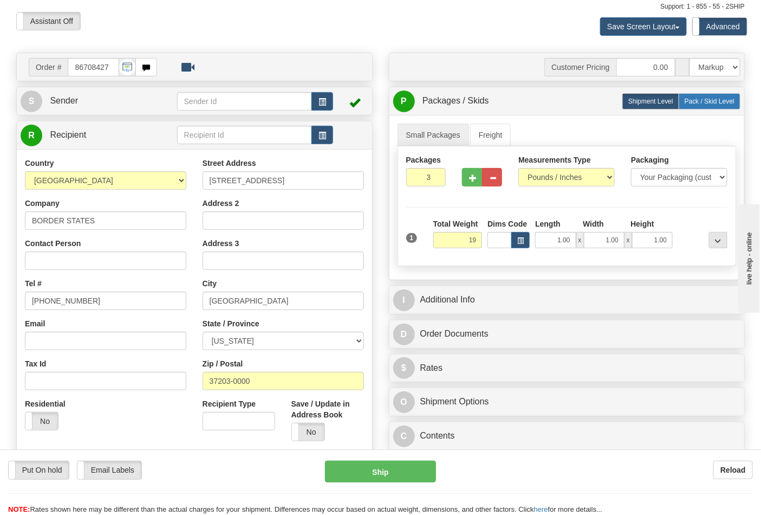
type input "19.00"
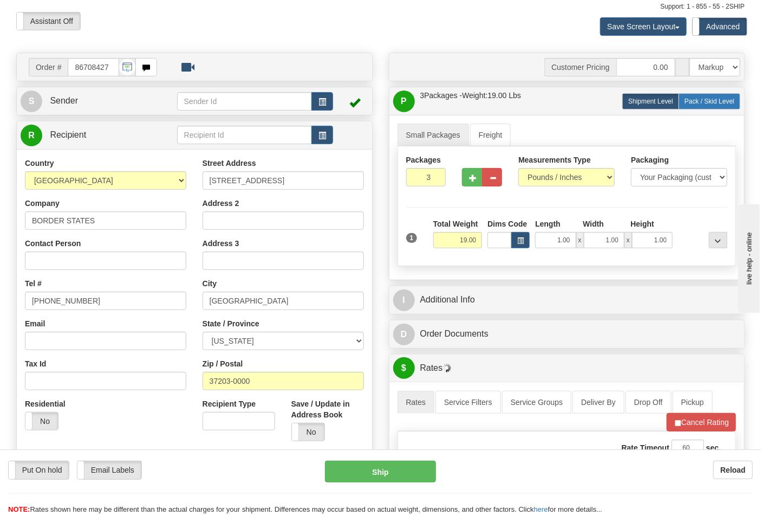
click at [697, 106] on label "Pack / Skid Level Pack.." at bounding box center [710, 101] width 62 height 16
radio input "true"
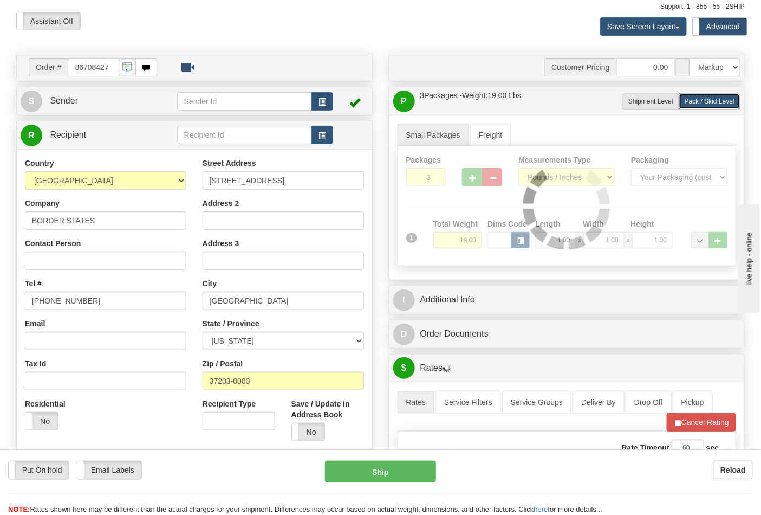
scroll to position [180, 0]
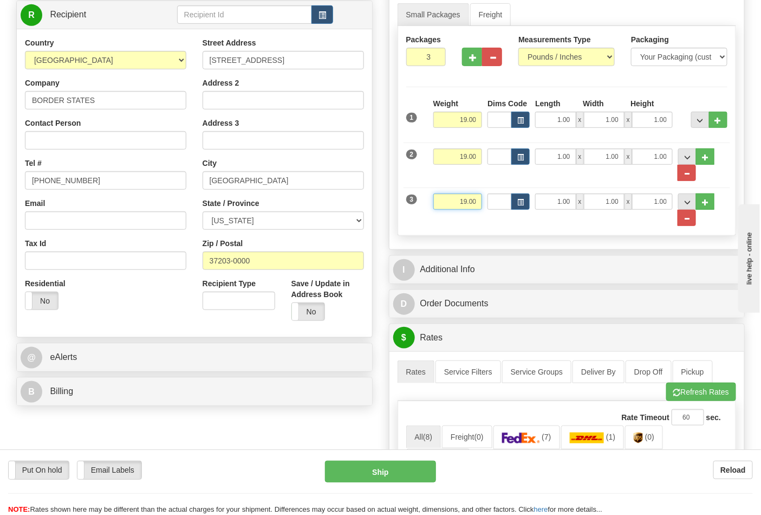
drag, startPoint x: 454, startPoint y: 204, endPoint x: 497, endPoint y: 203, distance: 42.8
click at [497, 203] on div "3 Weight 19.00 Dims Code Length Width Height" at bounding box center [567, 204] width 327 height 44
click button "Delete" at bounding box center [0, 0] width 0 height 0
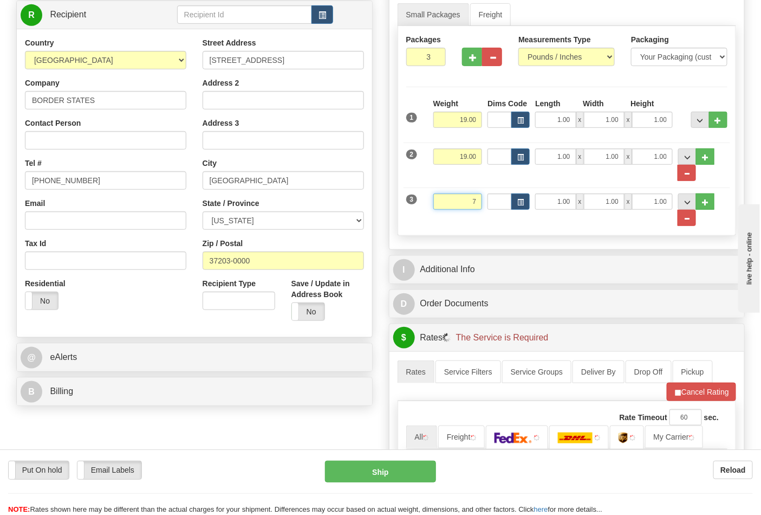
type input "7.00"
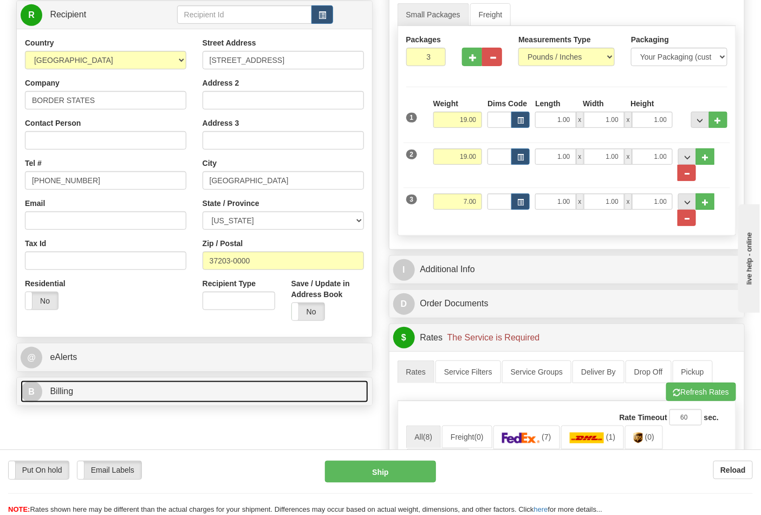
click at [90, 388] on link "B Billing" at bounding box center [195, 391] width 348 height 22
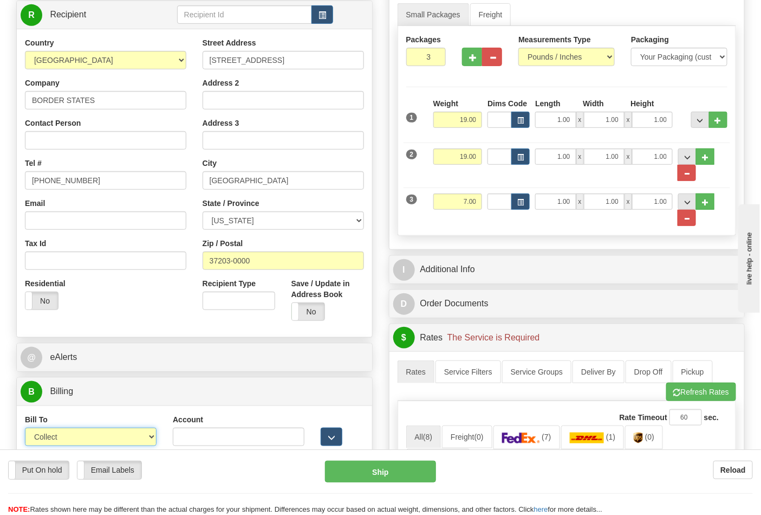
drag, startPoint x: 85, startPoint y: 437, endPoint x: 80, endPoint y: 443, distance: 7.7
click at [85, 437] on select "Sender Recipient Third Party Collect" at bounding box center [91, 436] width 132 height 18
select select "2"
click at [25, 429] on select "Sender Recipient Third Party Collect" at bounding box center [91, 436] width 132 height 18
click at [180, 442] on input "Account" at bounding box center [239, 436] width 132 height 18
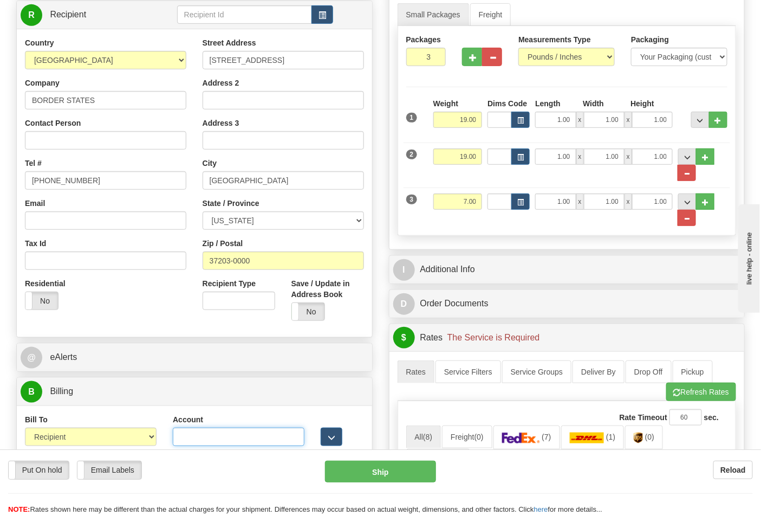
paste input "8R12A8"
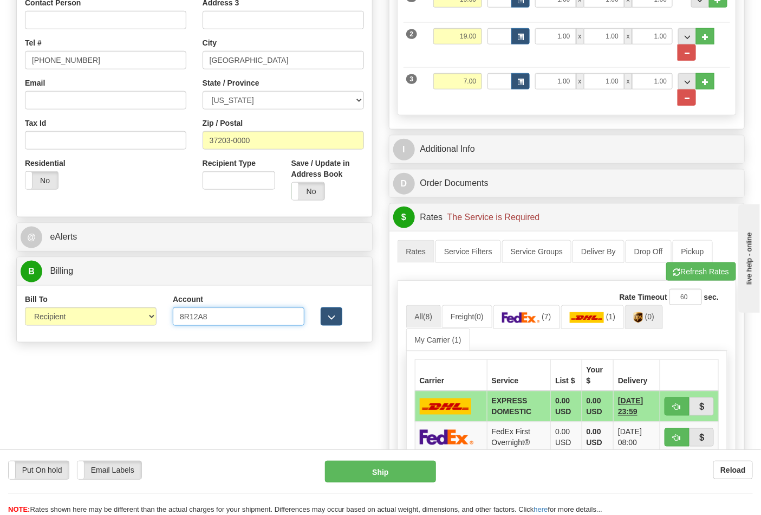
type input "8R12A8"
click at [654, 321] on span "(0)" at bounding box center [649, 316] width 9 height 9
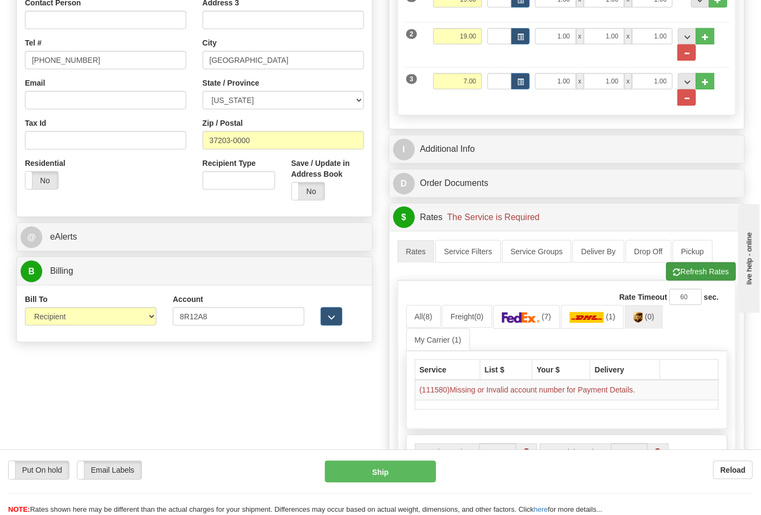
click at [675, 284] on div "Rate Timeout 60 sec. All (8) Freight (0) (7) (1)" at bounding box center [567, 382] width 339 height 203
click at [678, 280] on button "Refresh Rates" at bounding box center [701, 271] width 70 height 18
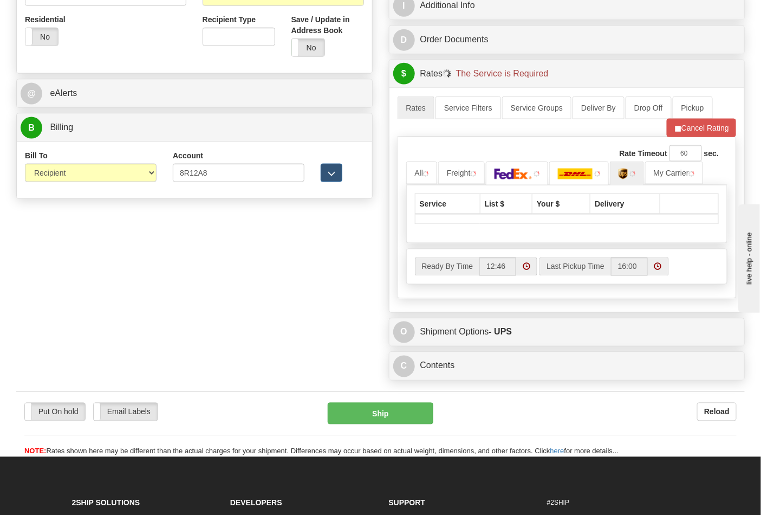
scroll to position [481, 0]
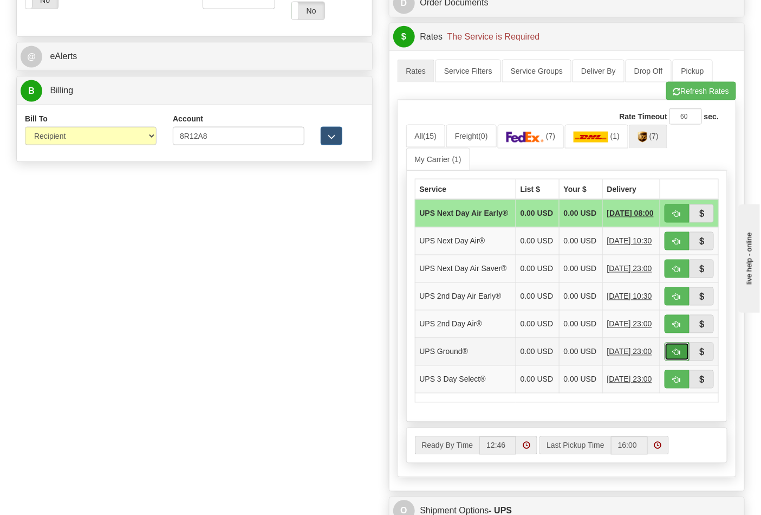
click at [675, 361] on button "button" at bounding box center [677, 351] width 25 height 18
type input "03"
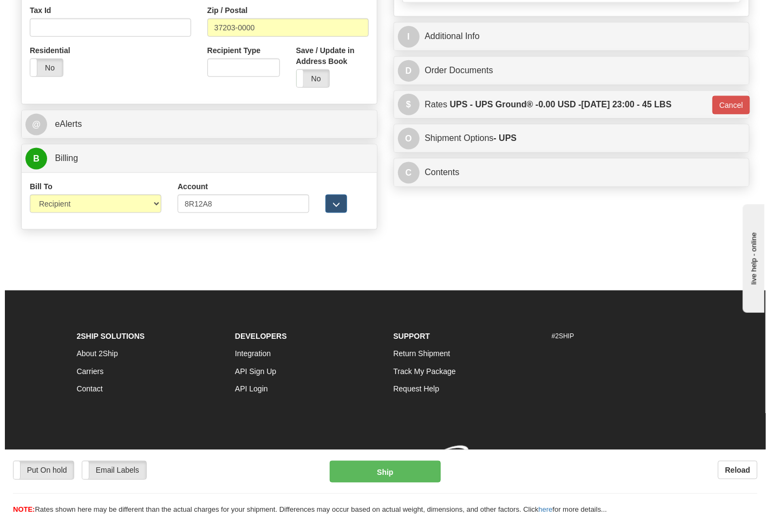
scroll to position [431, 0]
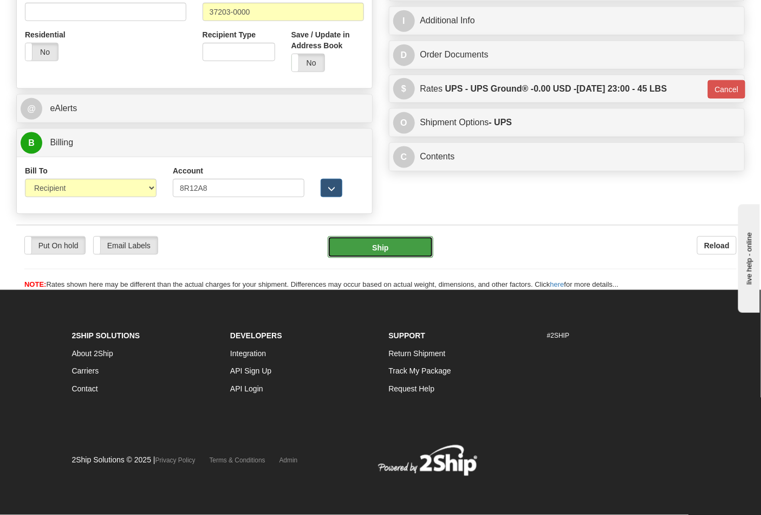
click at [397, 246] on button "Ship" at bounding box center [380, 247] width 105 height 22
